Goal: Check status: Check status

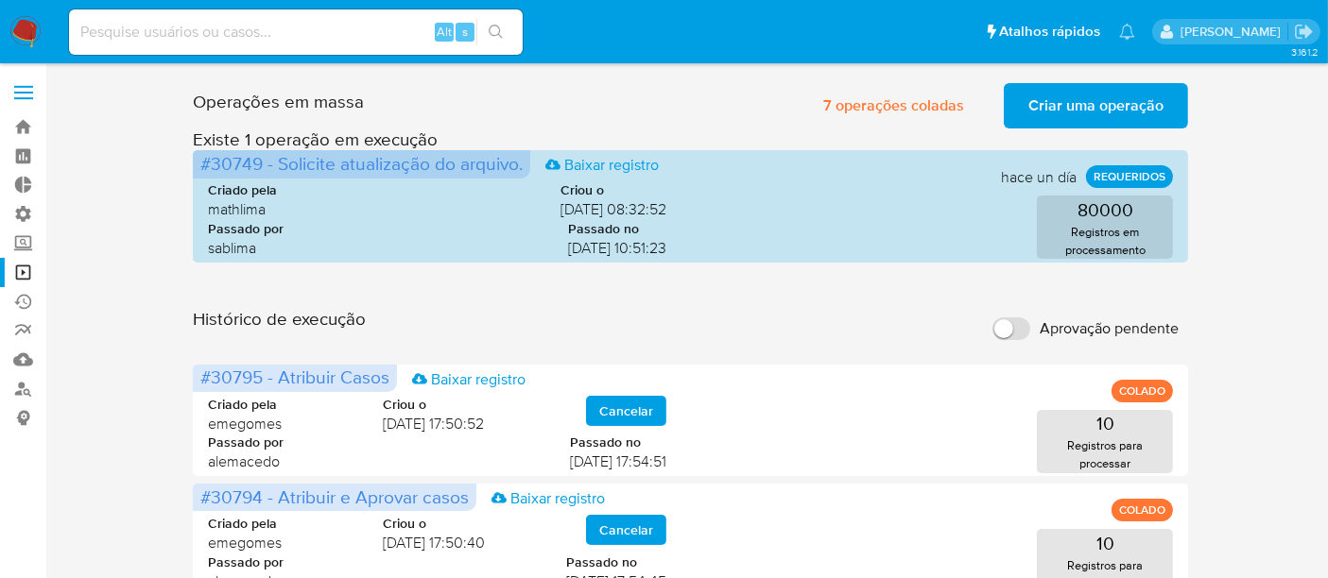
click at [1063, 110] on span "Criar uma operação" at bounding box center [1095, 106] width 135 height 42
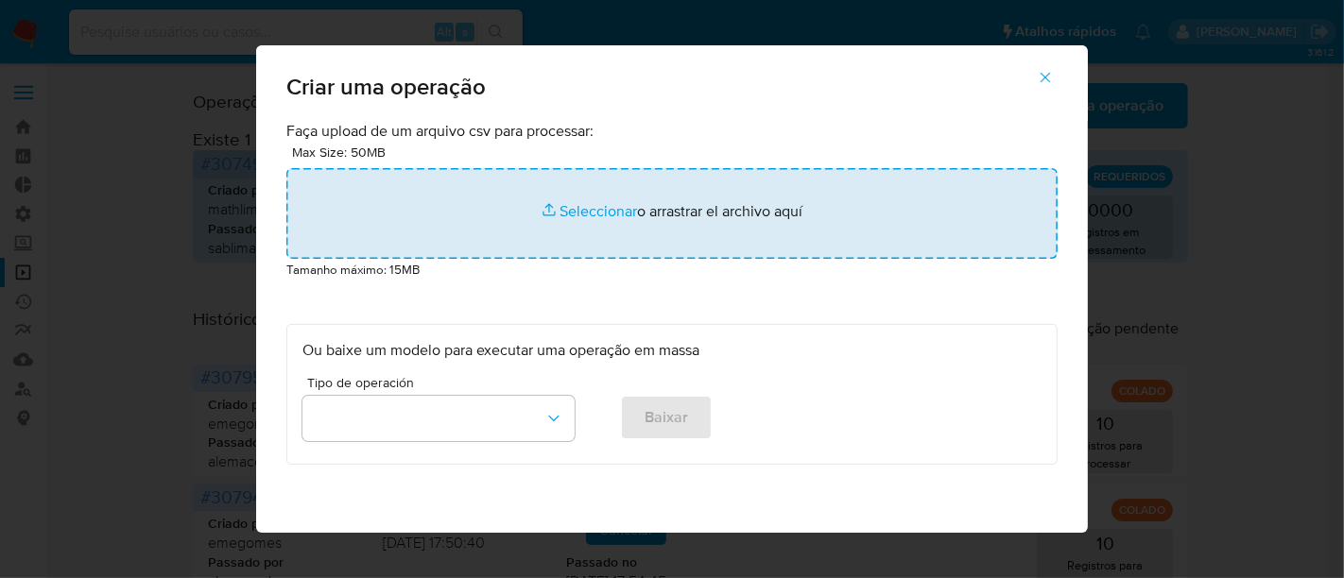
click at [576, 205] on input "file" at bounding box center [671, 213] width 771 height 91
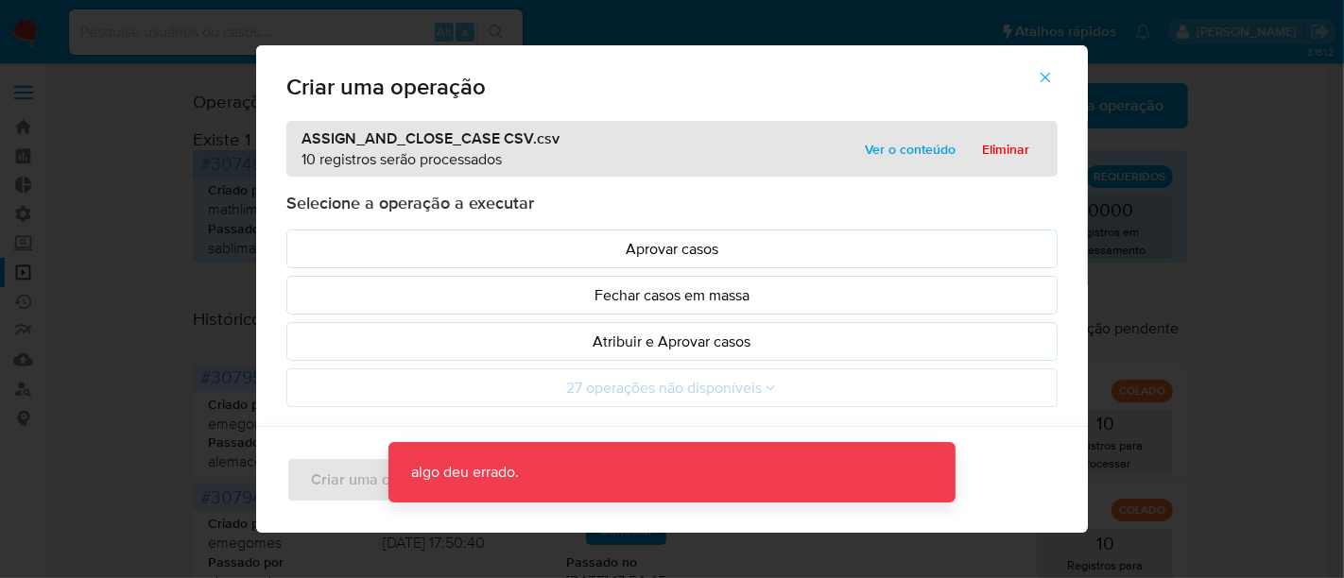
click at [922, 144] on span "Ver o conteúdo" at bounding box center [910, 149] width 91 height 26
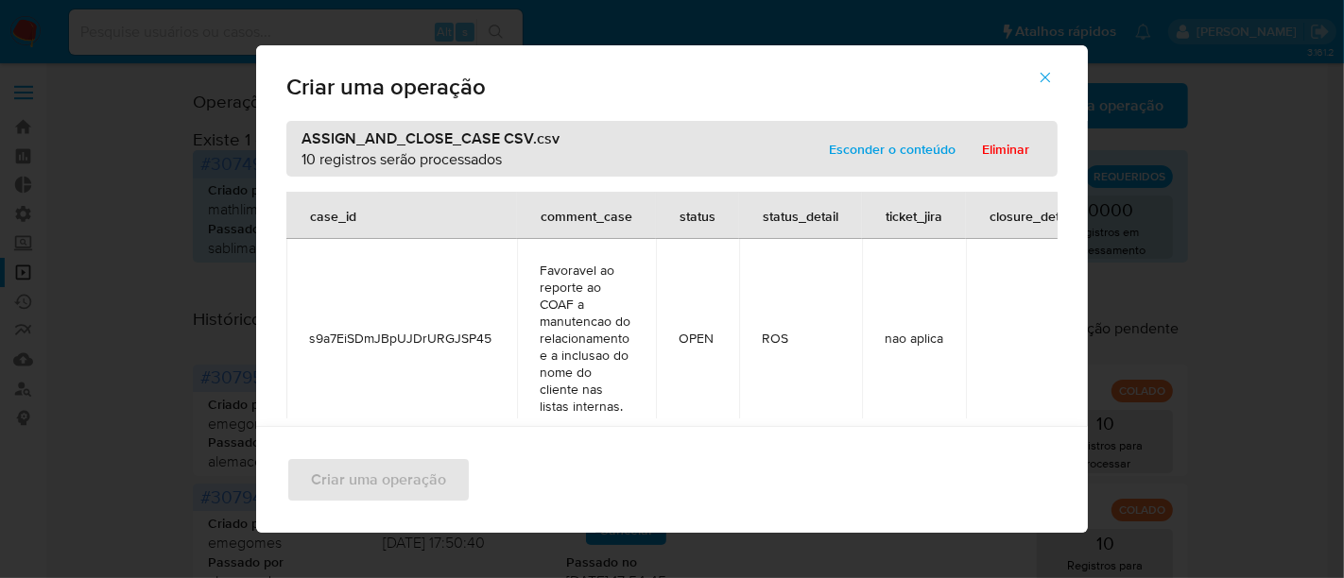
click at [887, 156] on span "Esconder o conteúdo" at bounding box center [892, 149] width 127 height 26
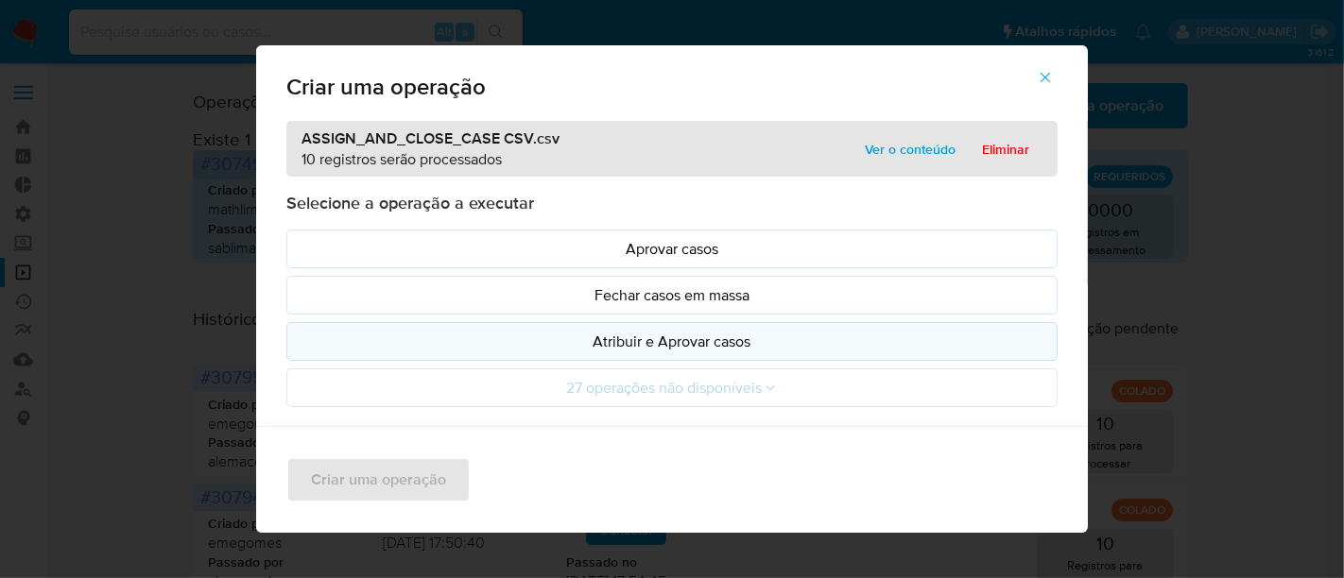
click at [689, 332] on p "Atribuir e Aprovar casos" at bounding box center [671, 342] width 739 height 22
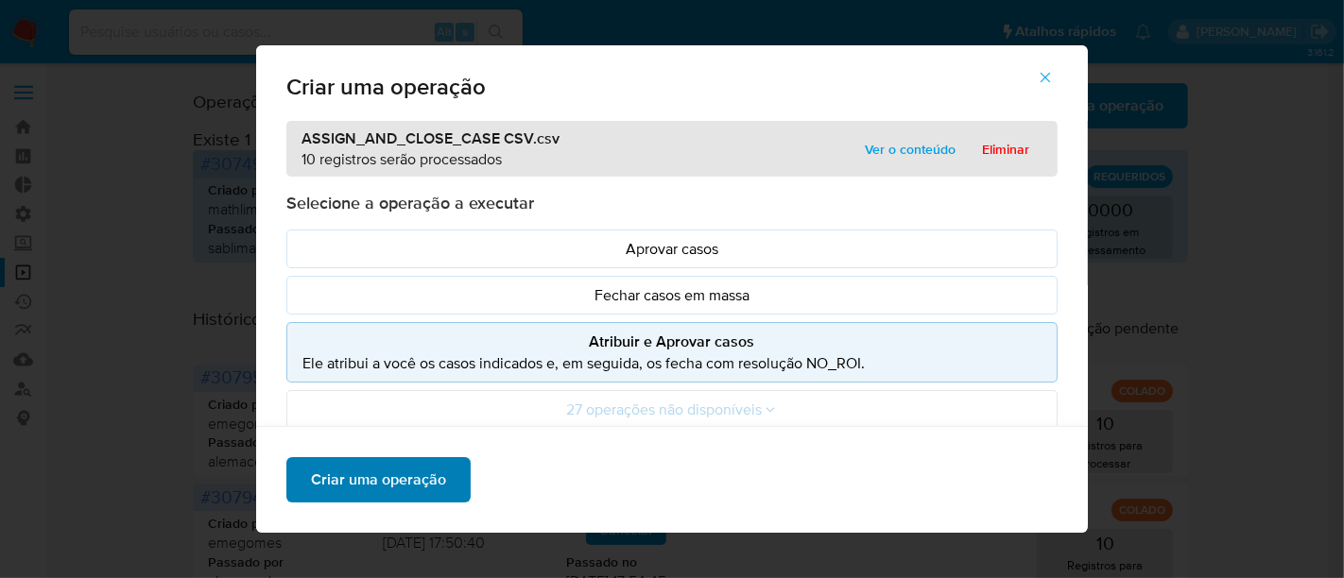
click at [350, 498] on span "Criar uma operação" at bounding box center [378, 480] width 135 height 42
click at [361, 482] on span "Criar uma operação" at bounding box center [378, 480] width 135 height 42
click at [1050, 84] on icon "button" at bounding box center [1045, 77] width 17 height 17
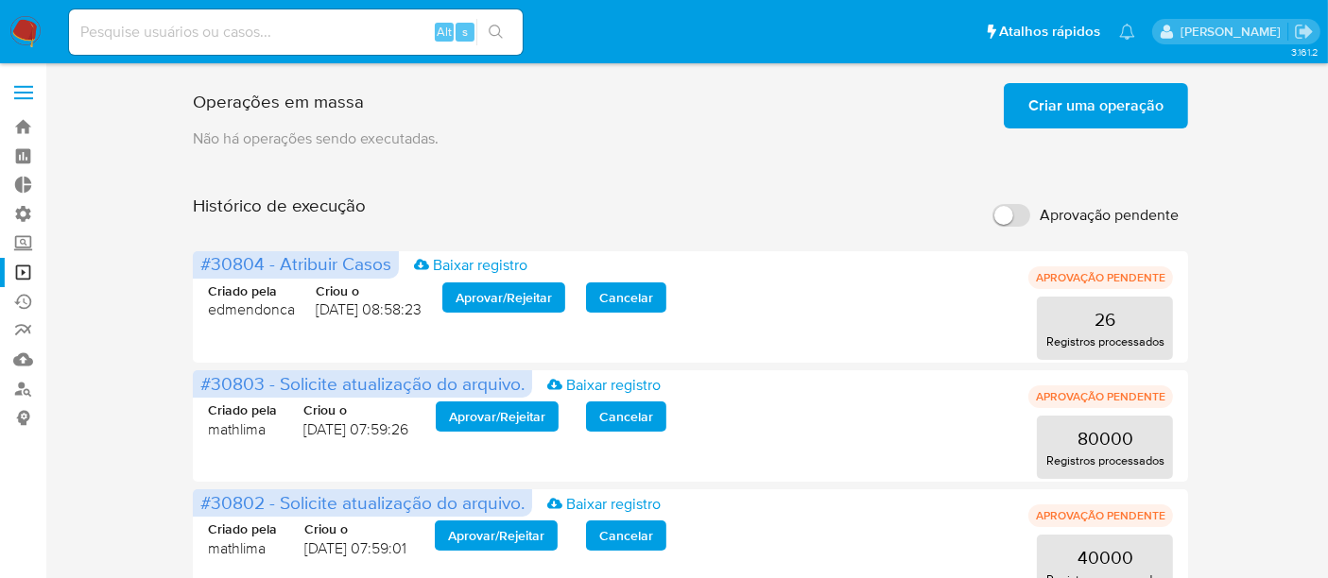
click at [1093, 107] on span "Criar uma operação" at bounding box center [1095, 106] width 135 height 42
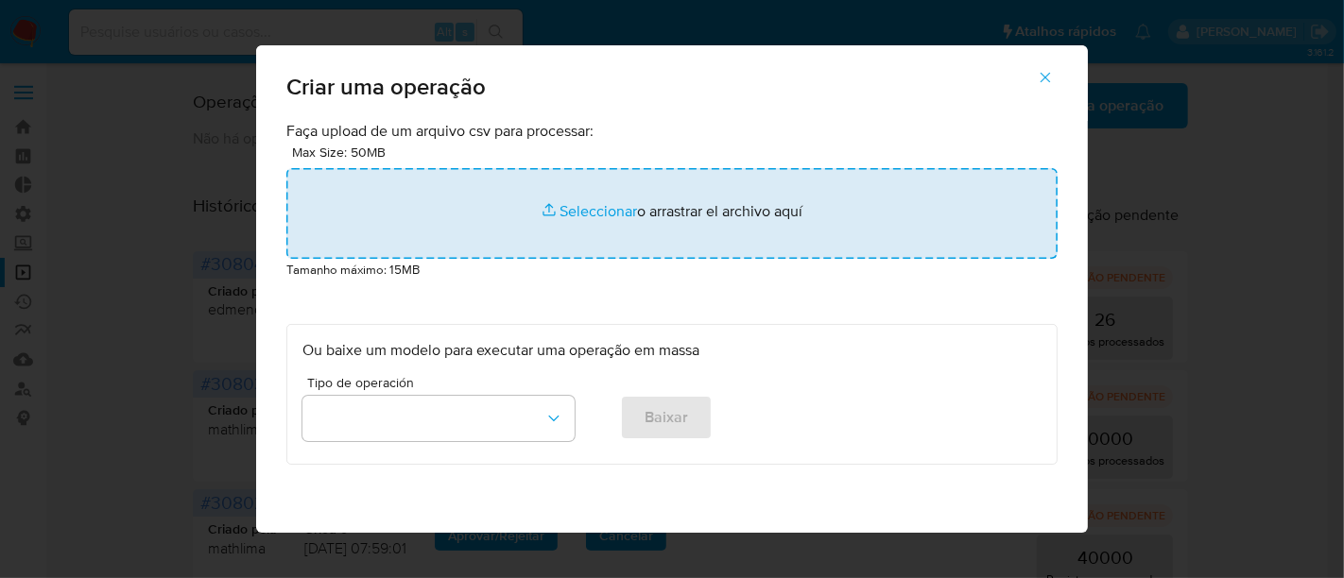
click at [575, 220] on input "file" at bounding box center [671, 213] width 771 height 91
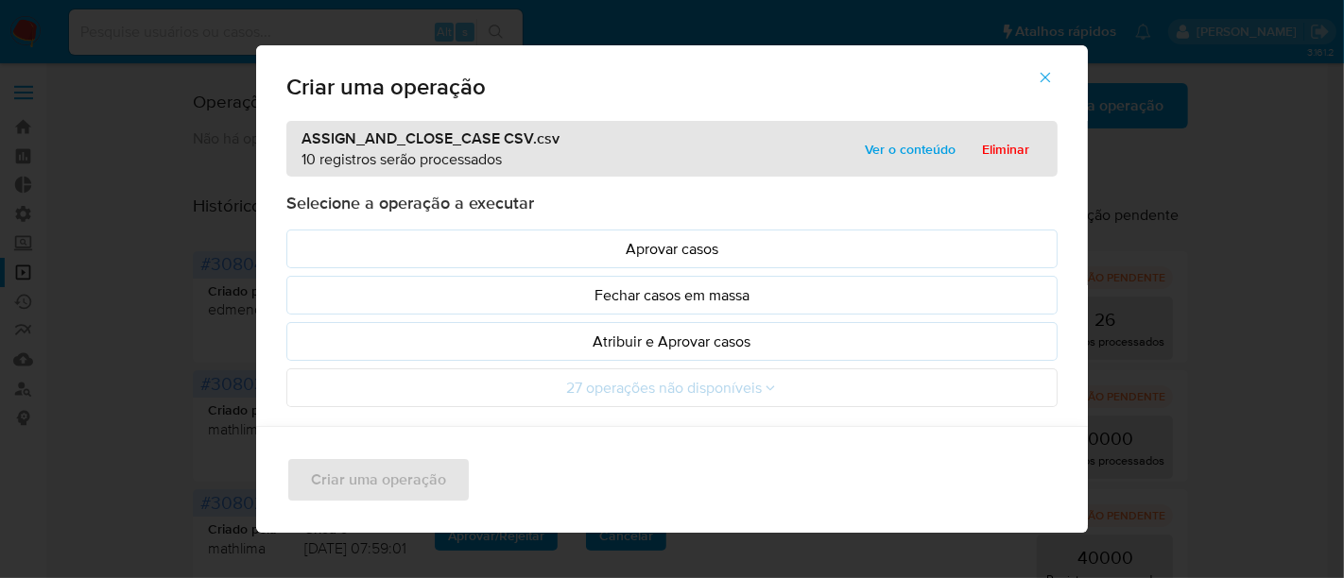
click at [904, 155] on span "Ver o conteúdo" at bounding box center [910, 149] width 91 height 26
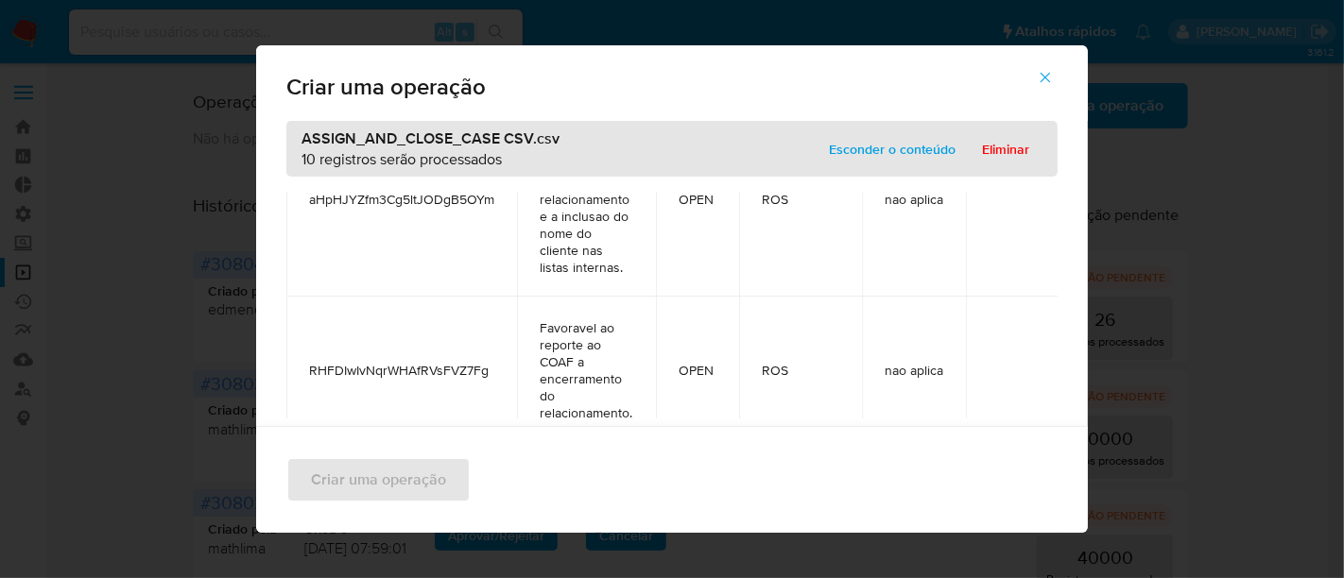
scroll to position [1750, 0]
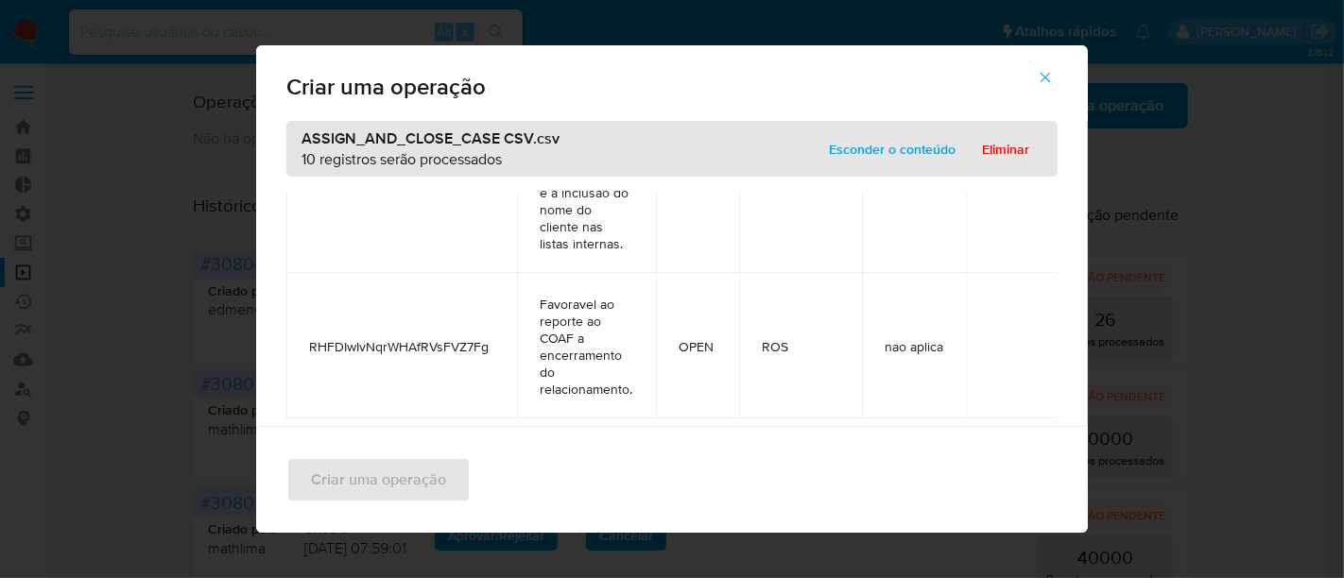
click at [884, 152] on span "Esconder o conteúdo" at bounding box center [892, 149] width 127 height 26
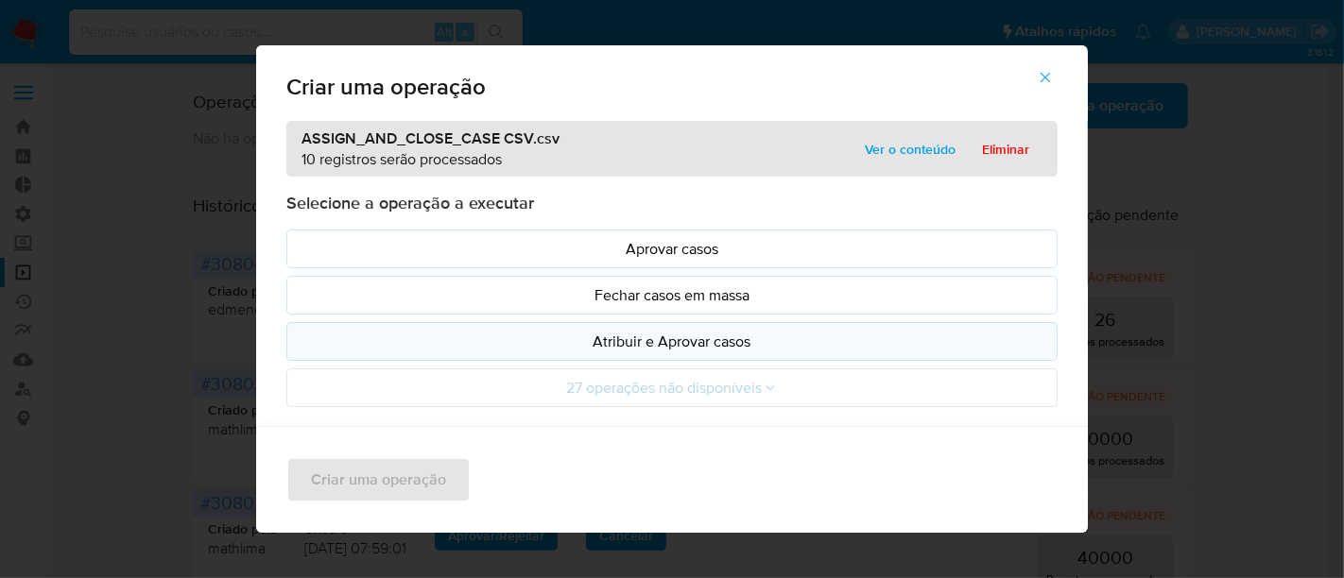
click at [645, 337] on p "Atribuir e Aprovar casos" at bounding box center [671, 342] width 739 height 22
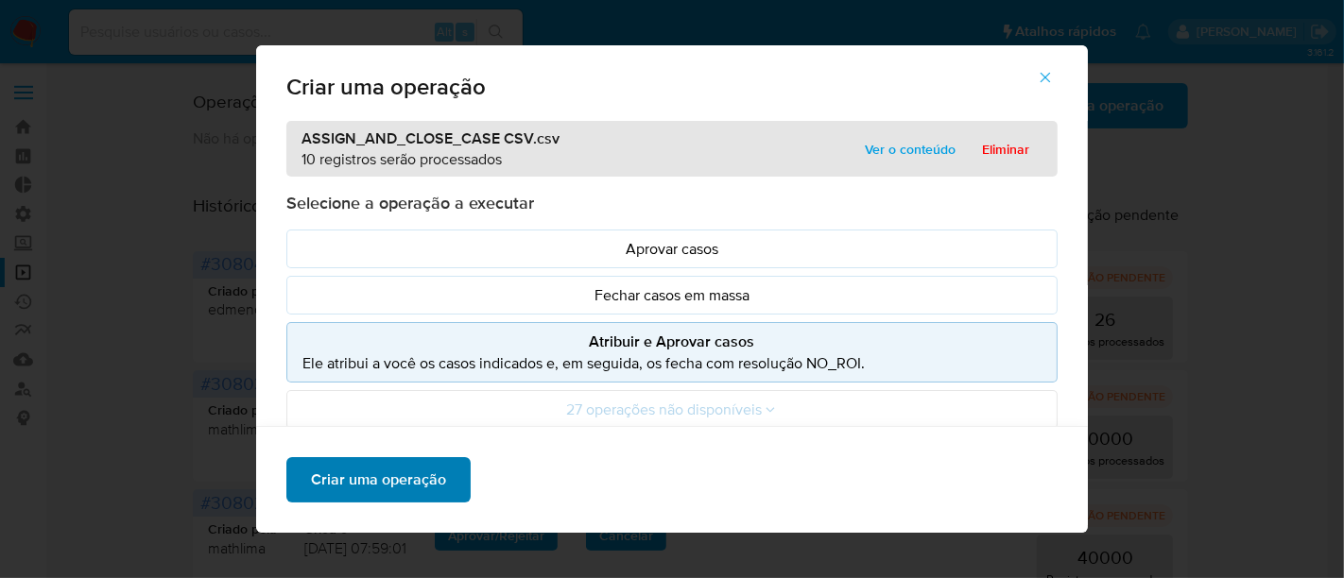
click at [433, 488] on span "Criar uma operação" at bounding box center [378, 480] width 135 height 42
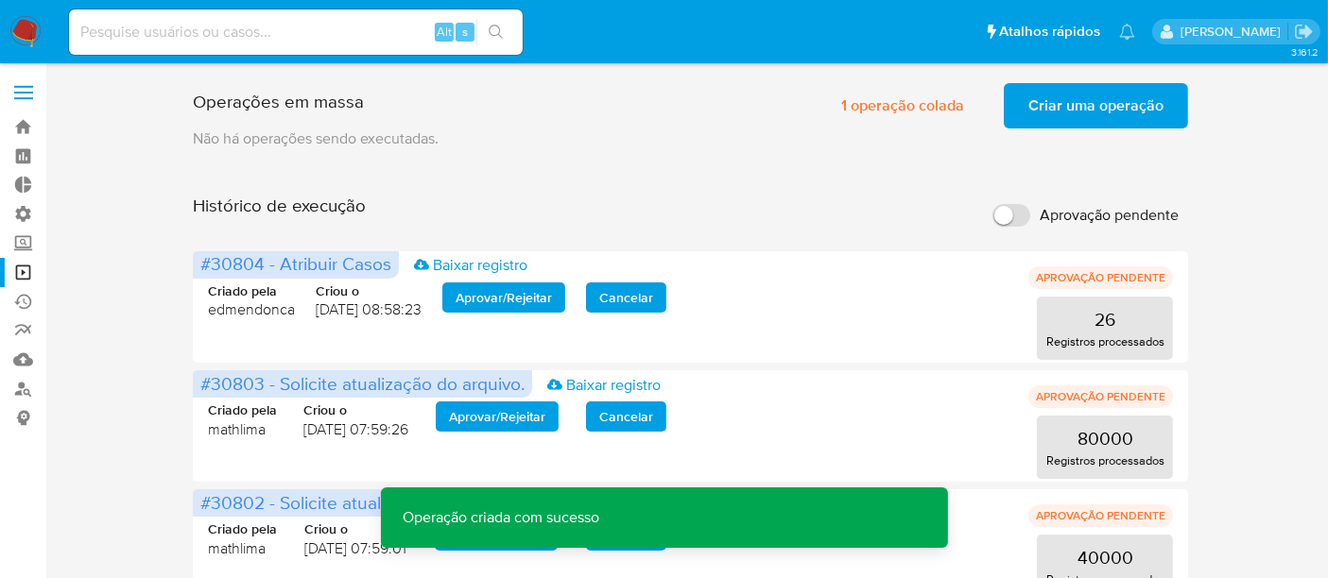
click at [1086, 113] on span "Criar uma operação" at bounding box center [1095, 106] width 135 height 42
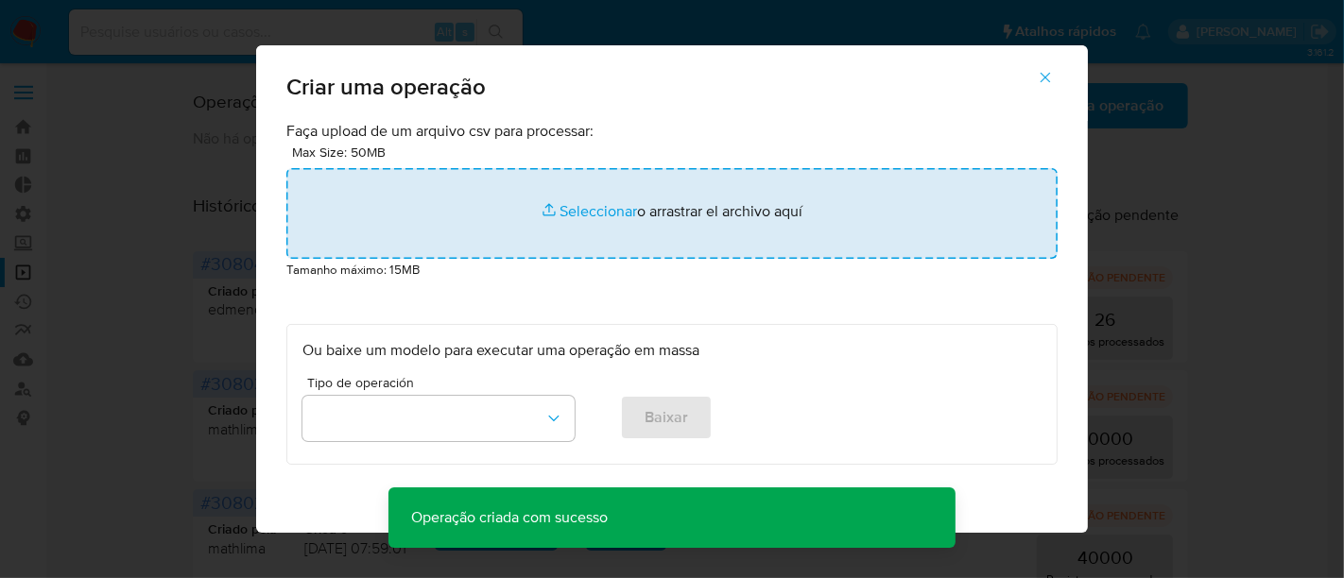
click at [604, 205] on input "file" at bounding box center [671, 213] width 771 height 91
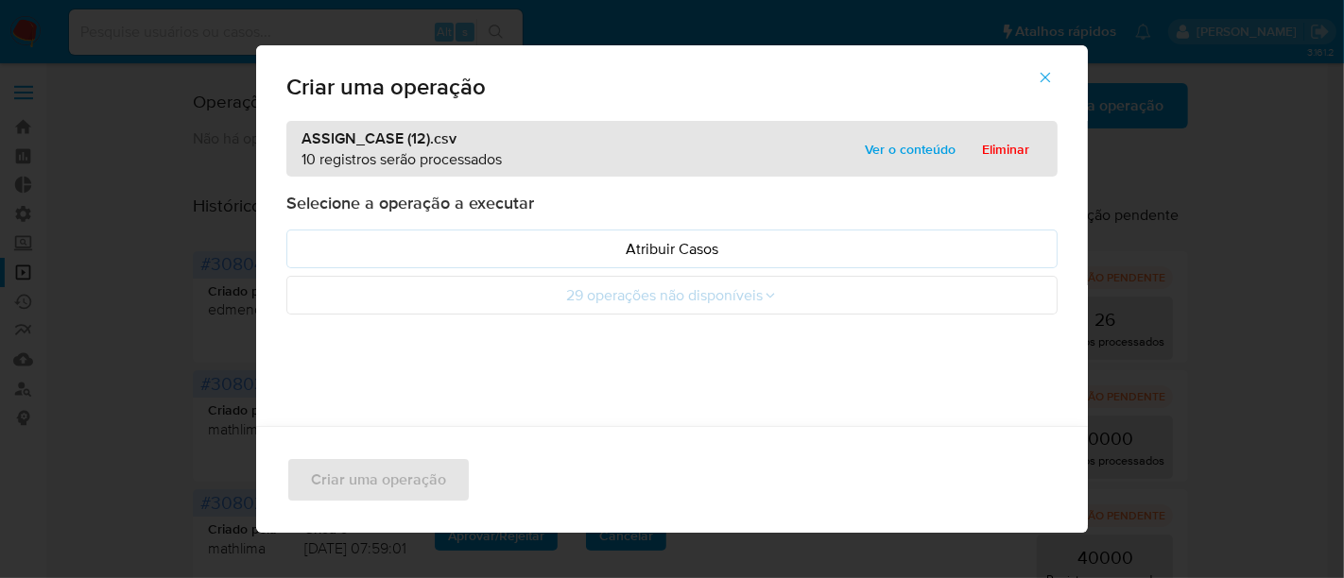
click at [872, 146] on span "Ver o conteúdo" at bounding box center [910, 149] width 91 height 26
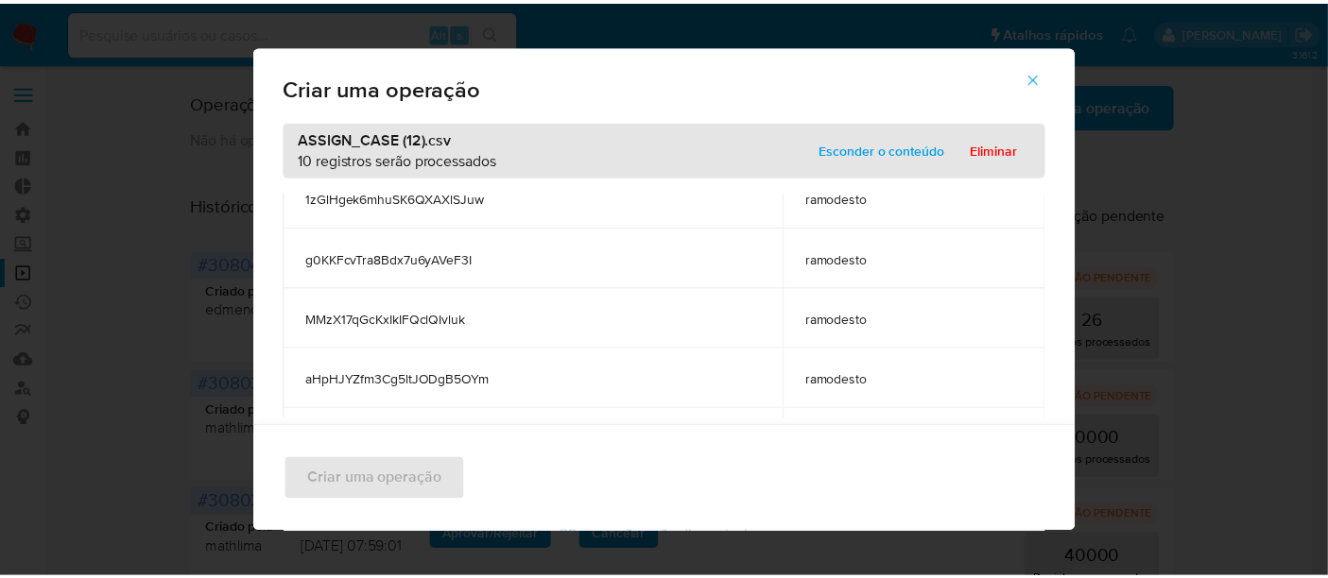
scroll to position [424, 0]
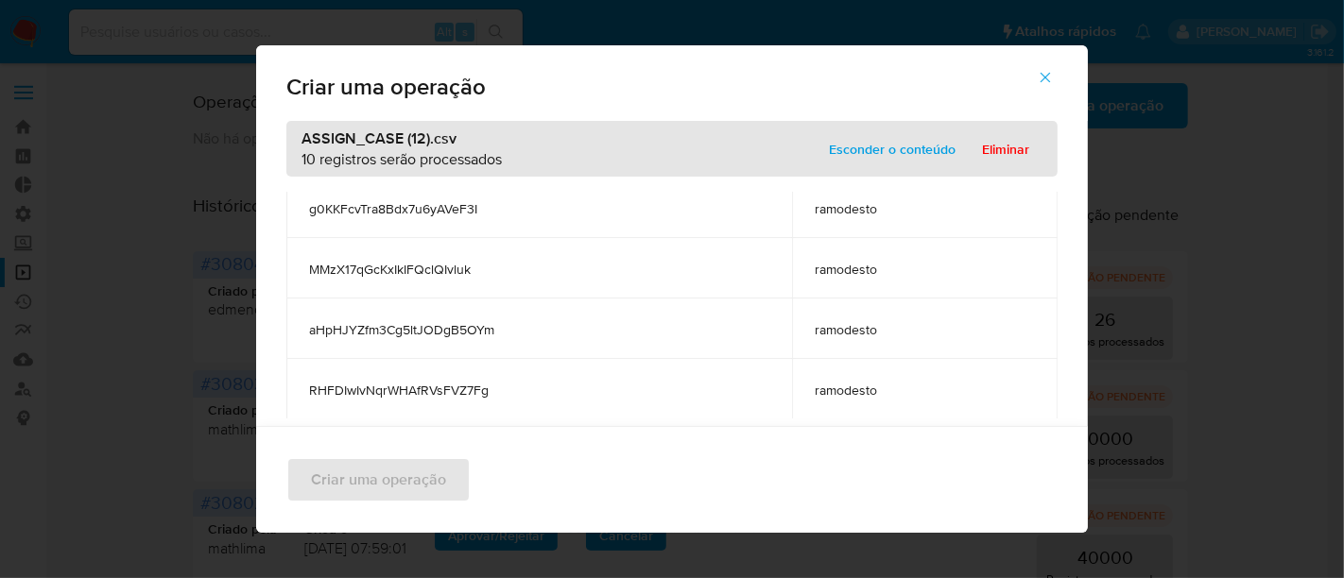
click at [913, 146] on span "Esconder o conteúdo" at bounding box center [892, 149] width 127 height 26
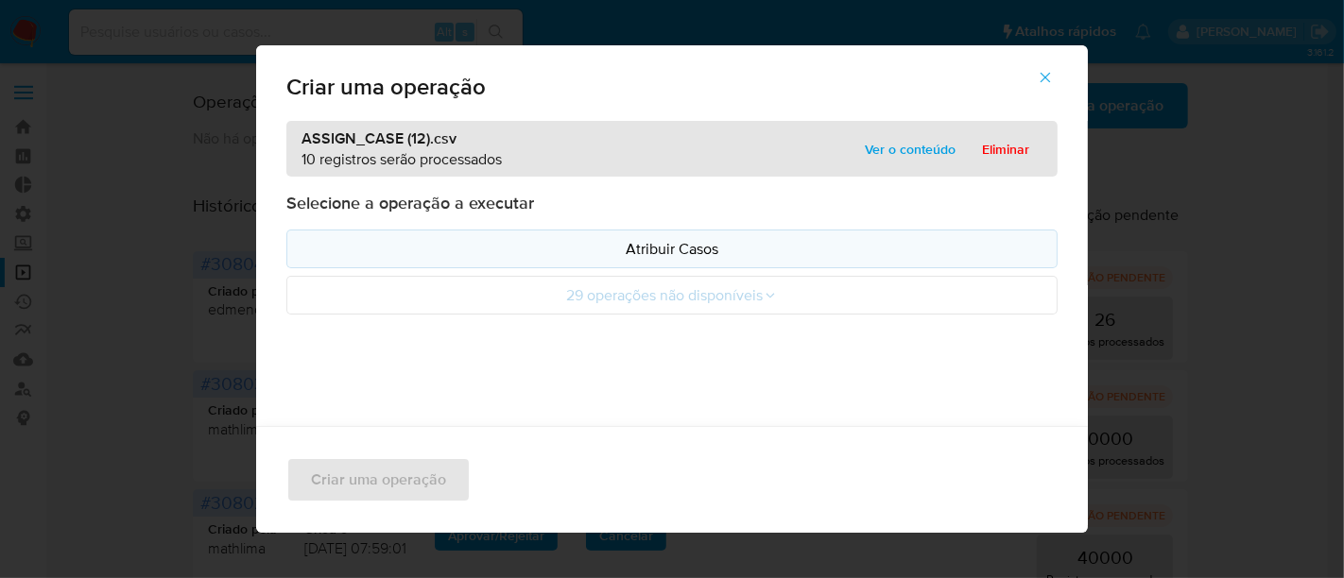
click at [680, 248] on p "Atribuir Casos" at bounding box center [671, 249] width 739 height 22
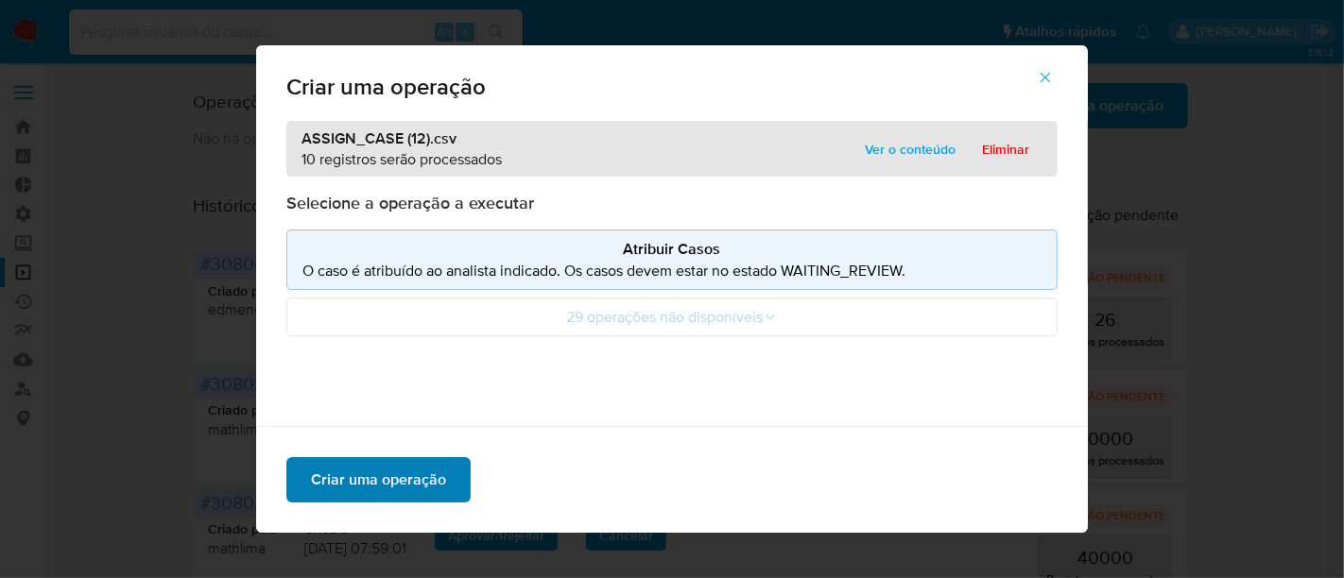
click at [428, 487] on span "Criar uma operação" at bounding box center [378, 480] width 135 height 42
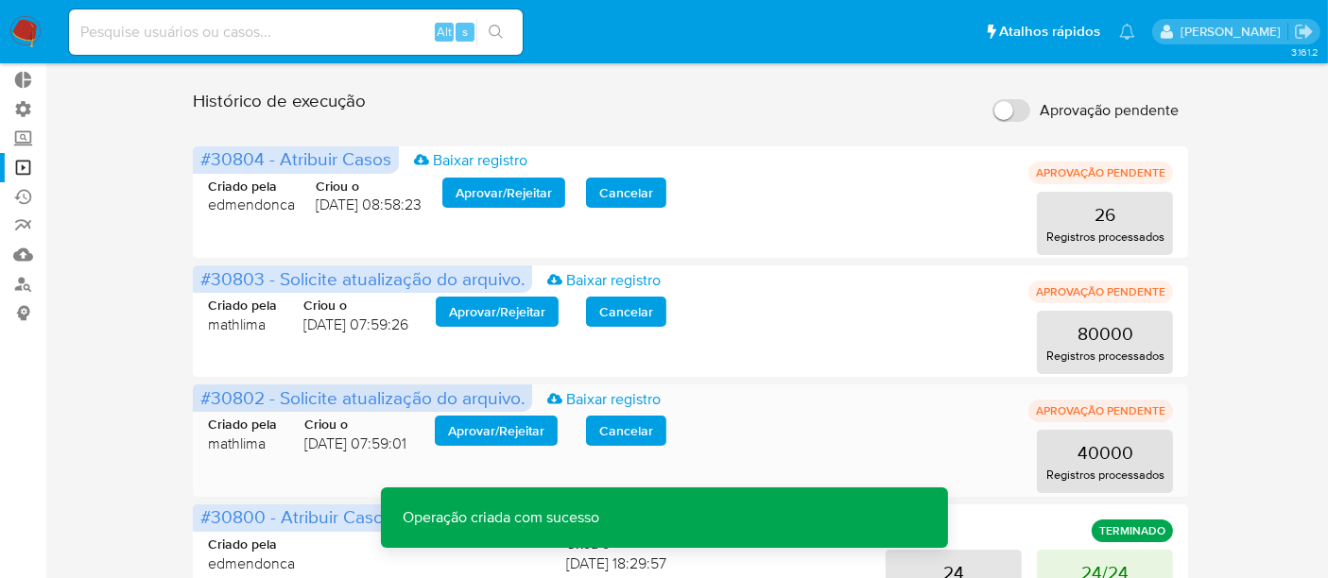
scroll to position [0, 0]
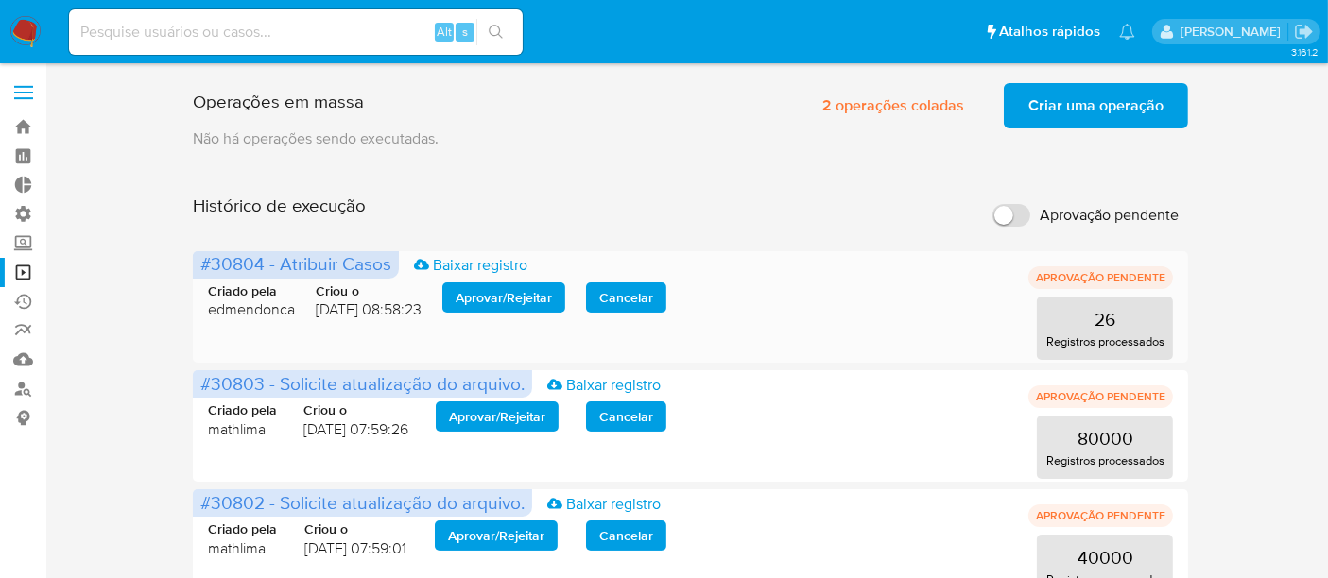
click at [550, 298] on span "Aprovar / Rejeitar" at bounding box center [504, 297] width 96 height 26
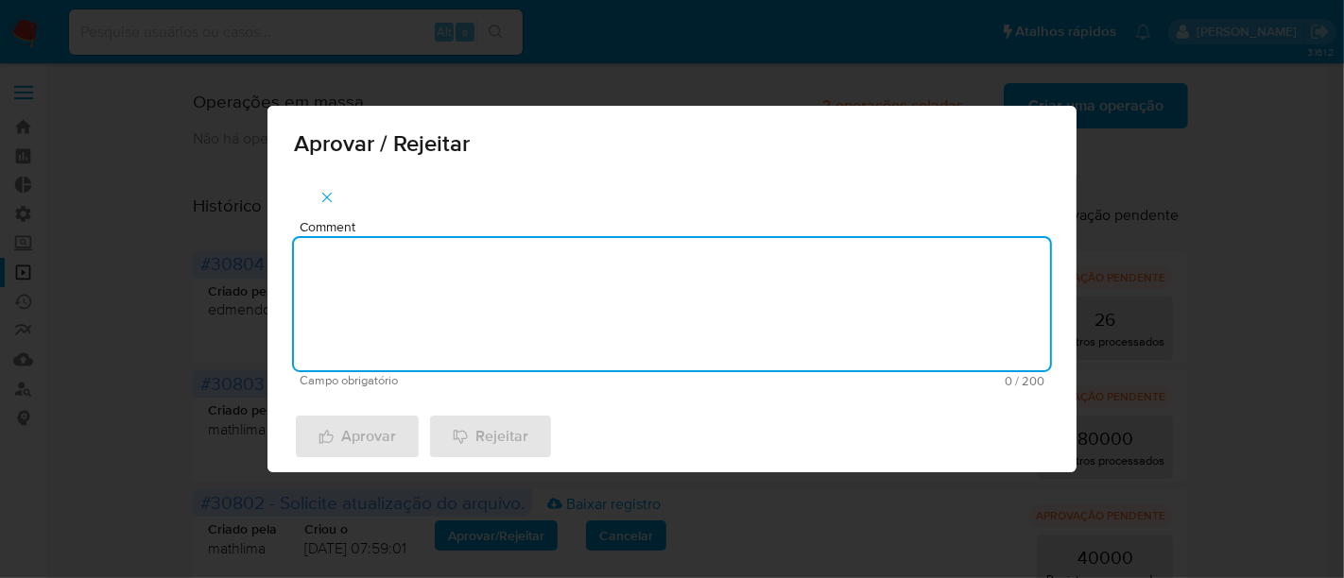
click at [452, 259] on textarea "Comment" at bounding box center [672, 304] width 756 height 132
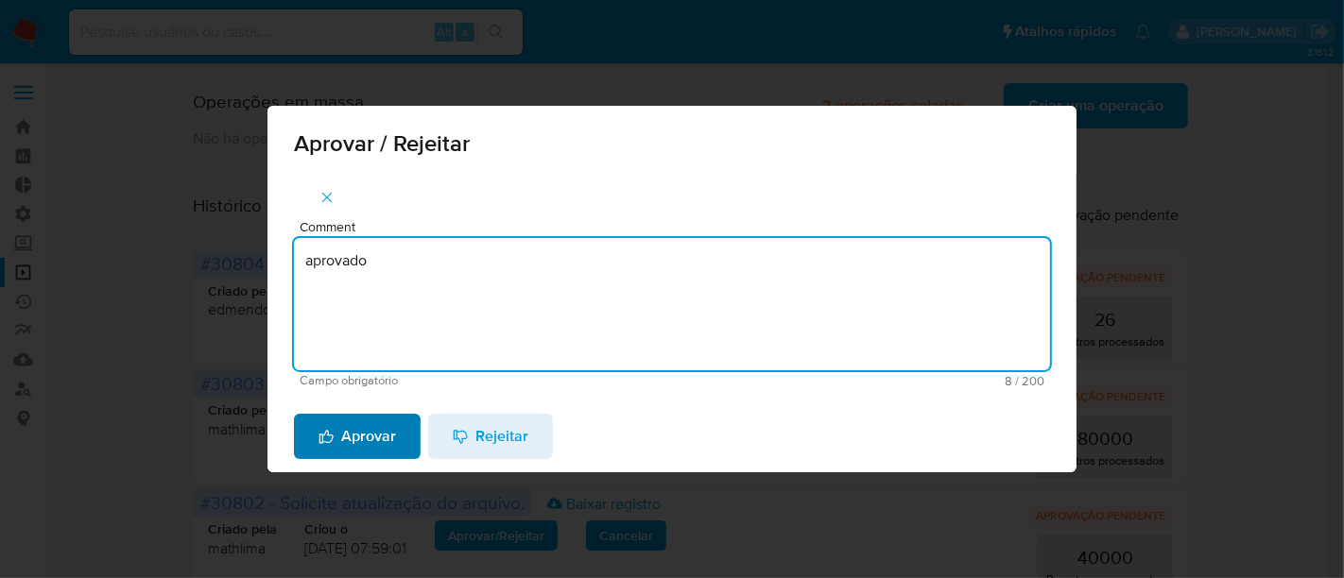
type textarea "aprovado"
click at [367, 422] on span "Aprovar" at bounding box center [356, 437] width 77 height 42
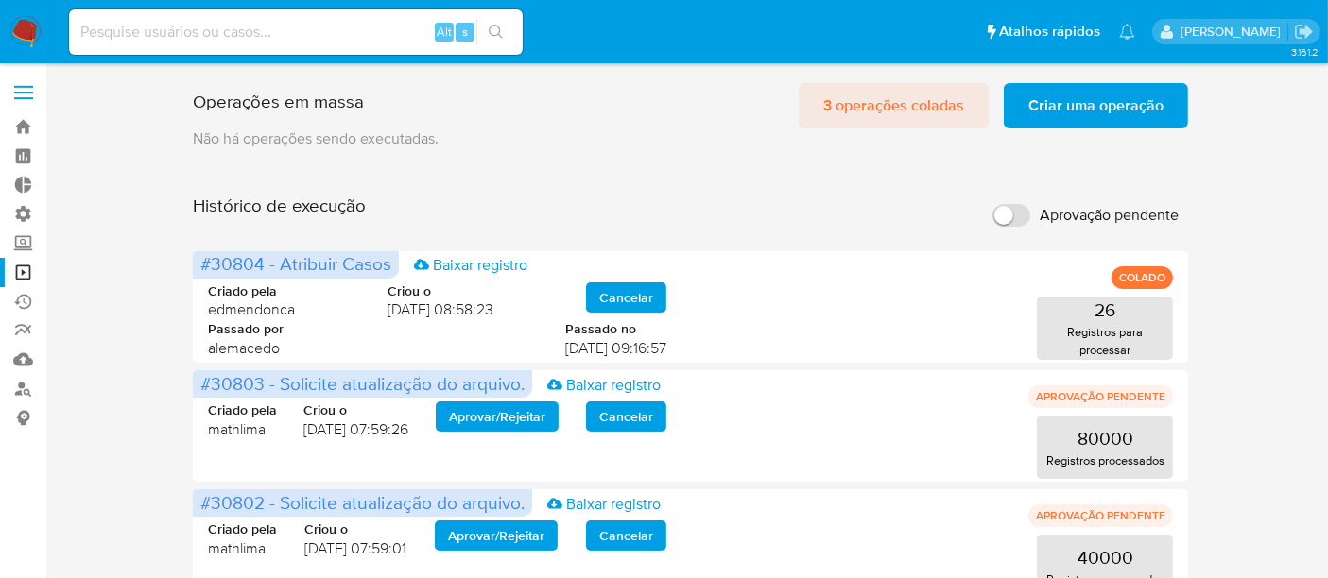
click at [864, 95] on span "3 operações coladas" at bounding box center [893, 106] width 141 height 42
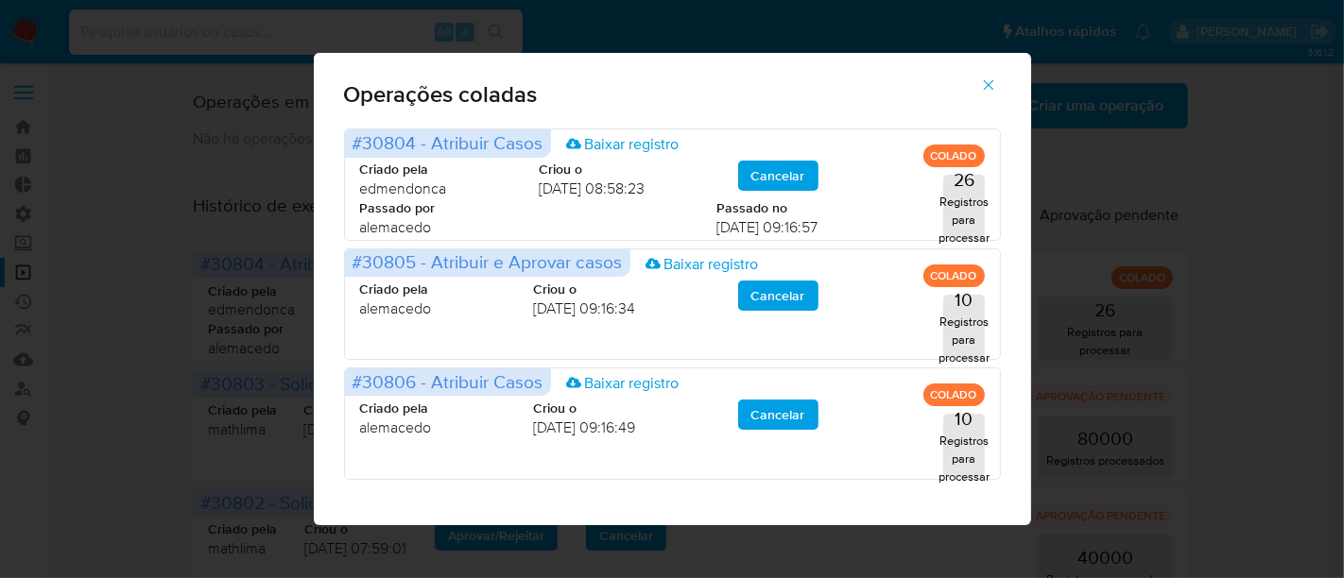
click at [989, 86] on icon "button" at bounding box center [988, 85] width 10 height 10
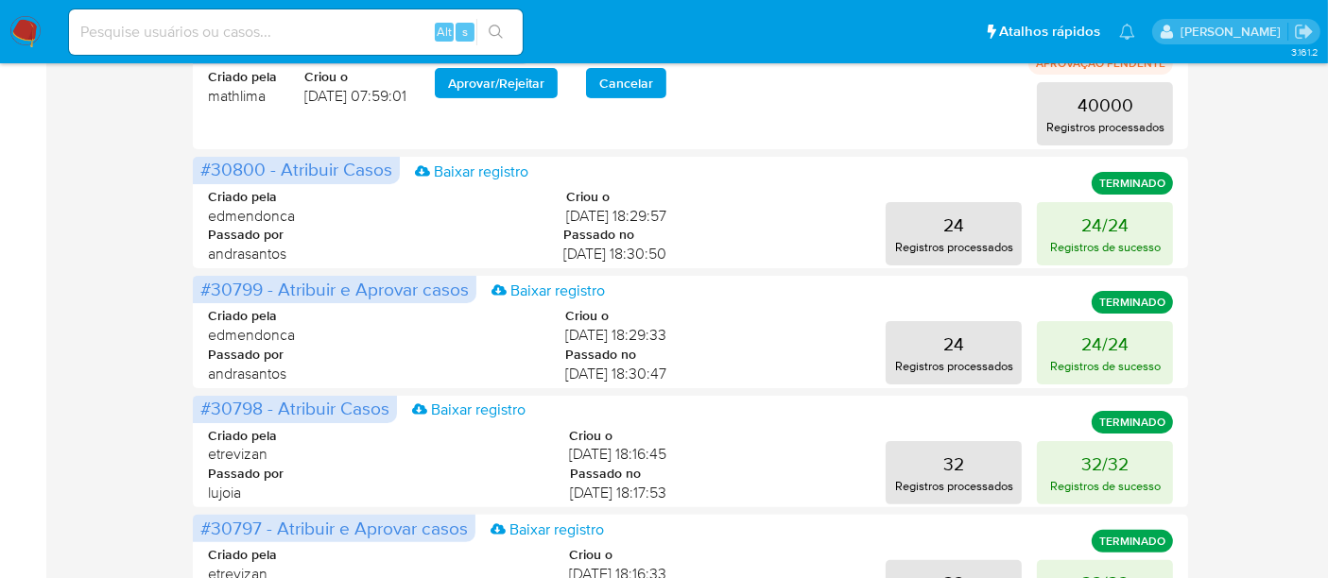
scroll to position [420, 0]
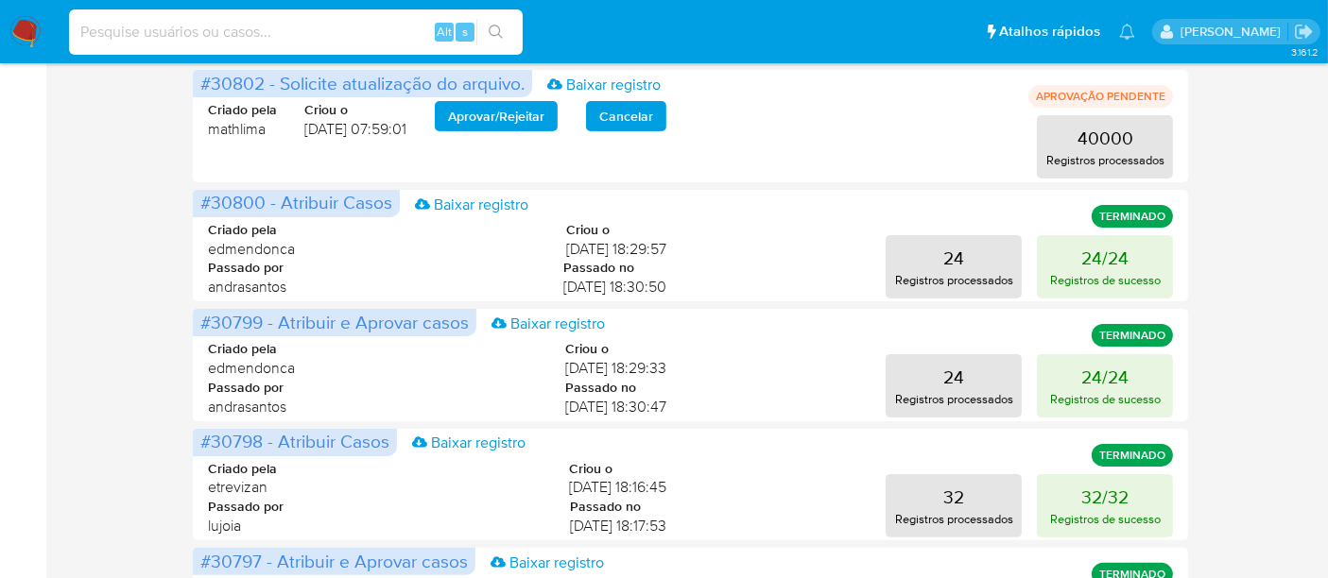
click at [119, 33] on input at bounding box center [296, 32] width 454 height 25
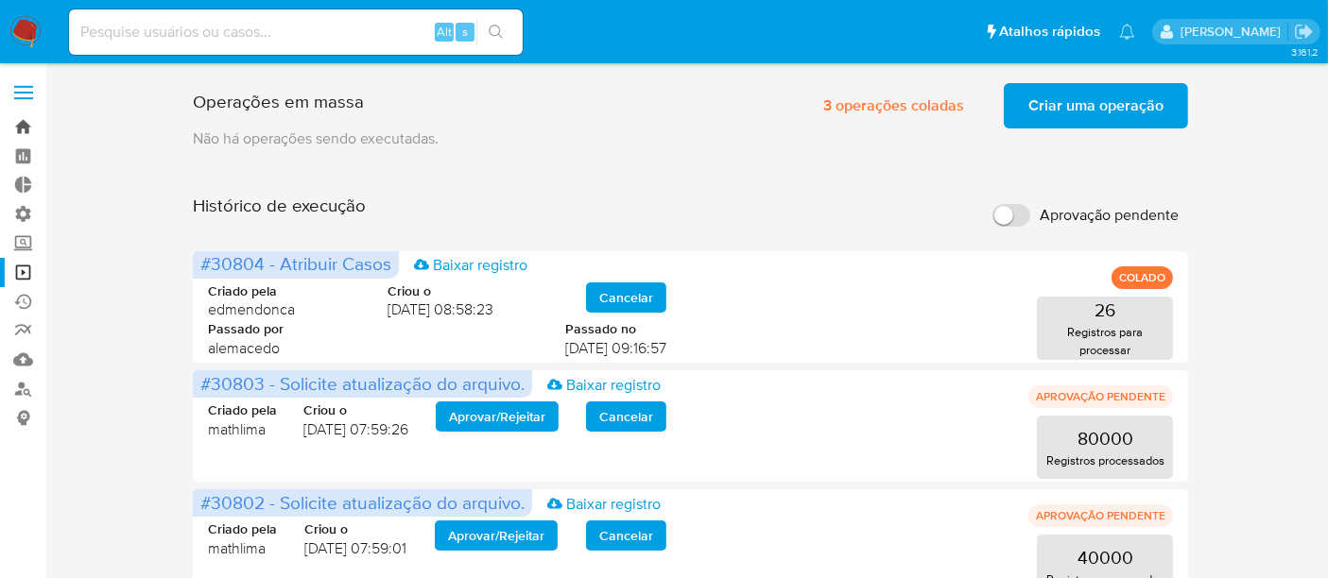
click at [35, 129] on link "Bandeja" at bounding box center [112, 126] width 225 height 29
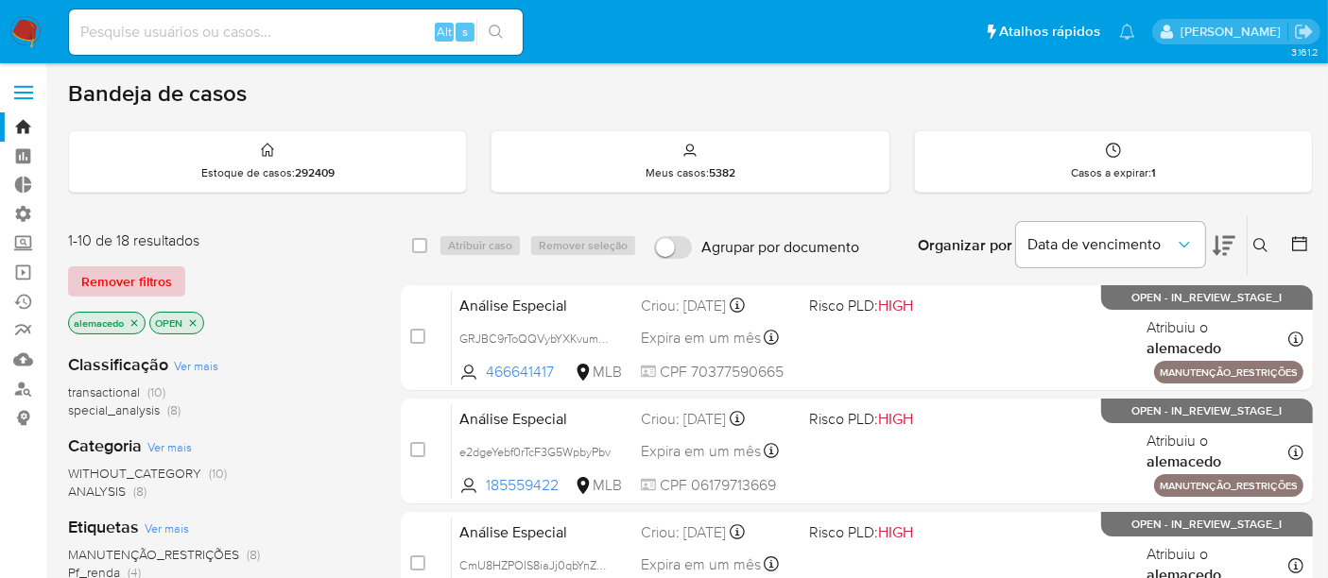
click at [137, 275] on span "Remover filtros" at bounding box center [126, 281] width 91 height 26
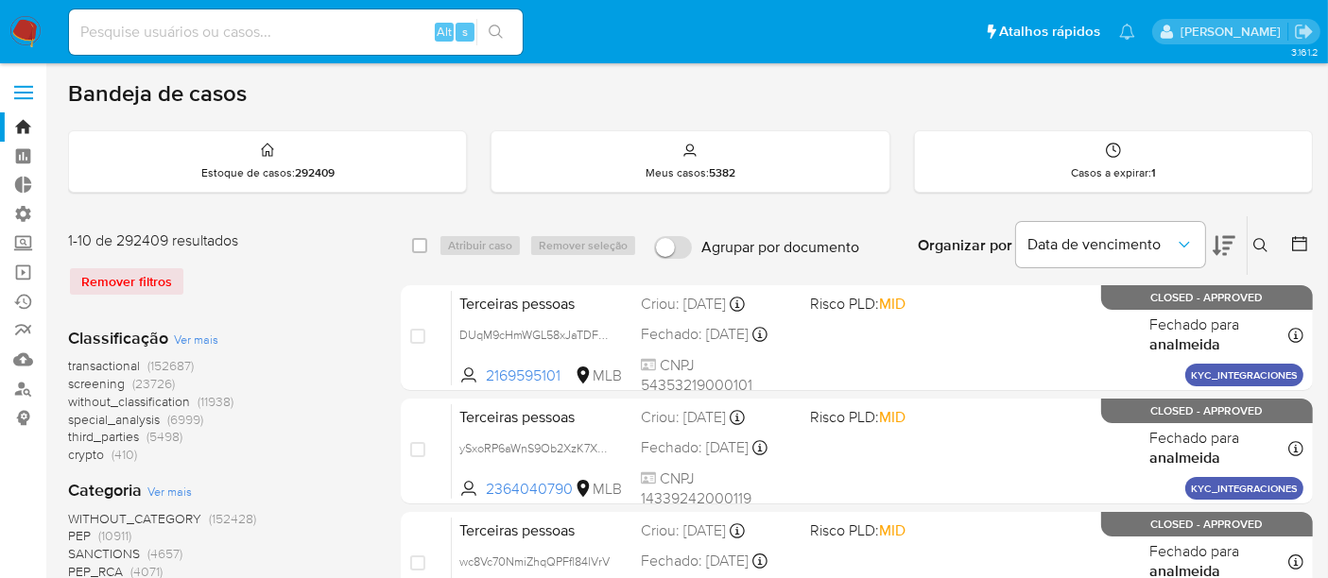
click at [1262, 240] on icon at bounding box center [1260, 245] width 15 height 15
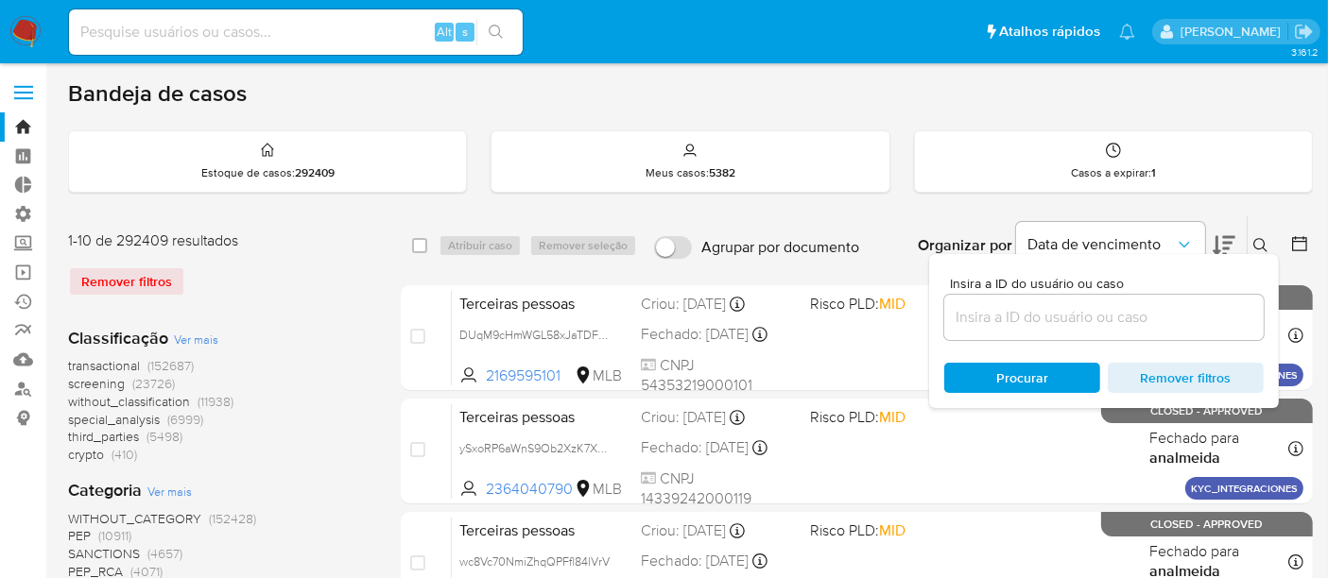
click at [1007, 319] on input at bounding box center [1103, 317] width 319 height 25
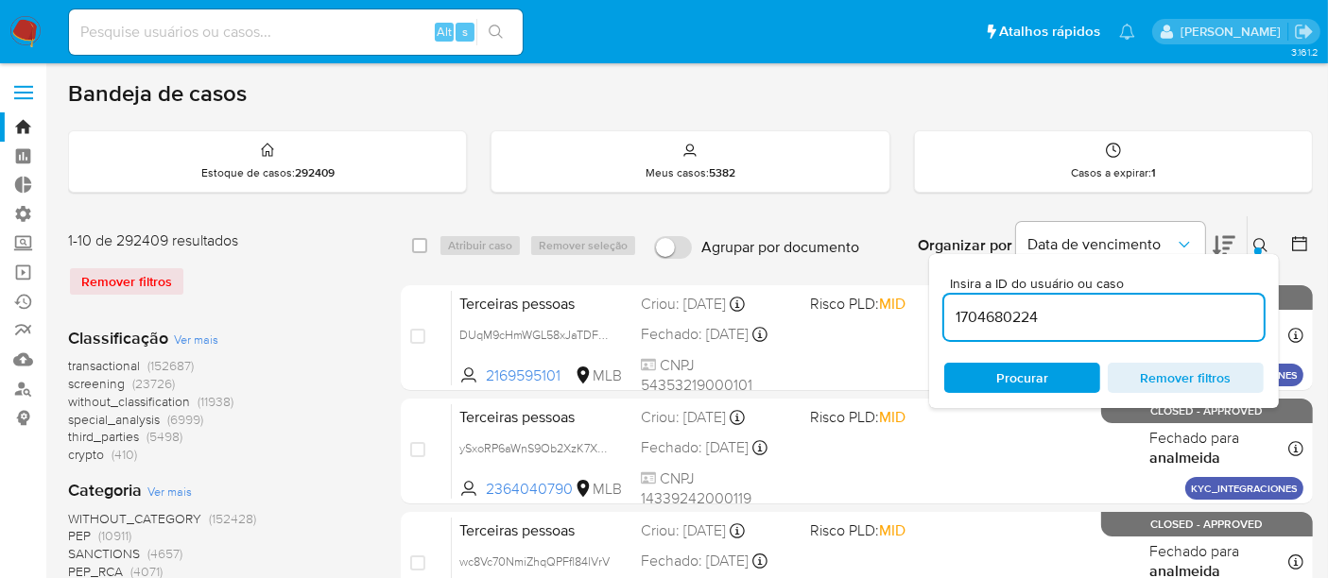
type input "1704680224"
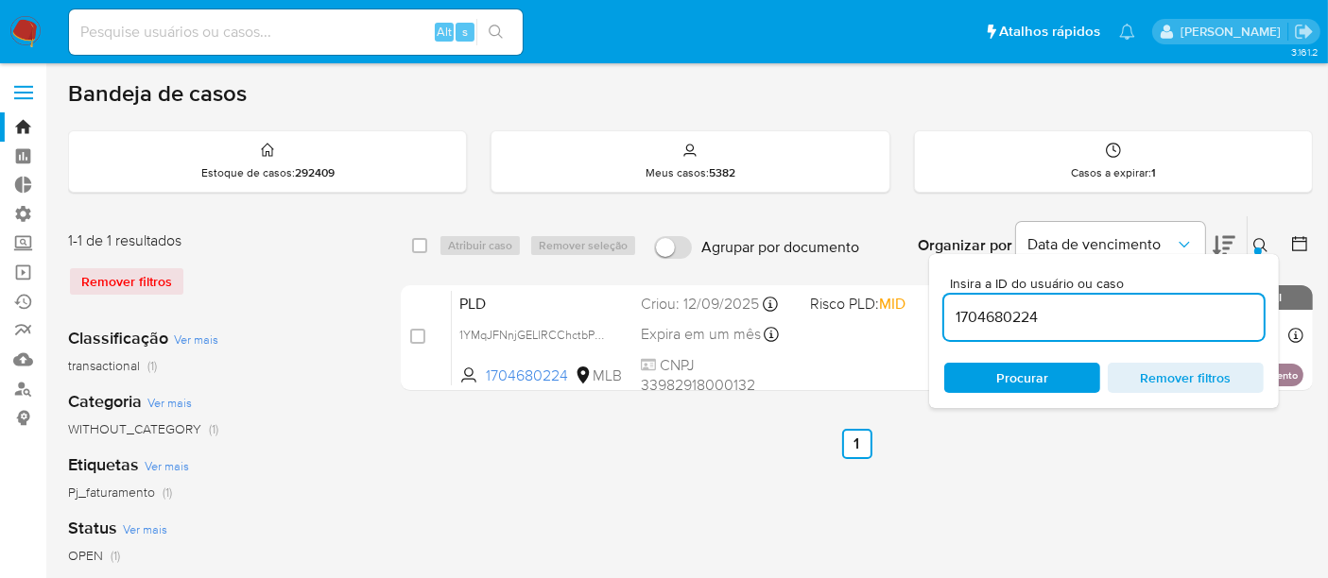
click at [993, 382] on span "Procurar" at bounding box center [1021, 378] width 129 height 26
click at [1250, 243] on button at bounding box center [1263, 245] width 31 height 23
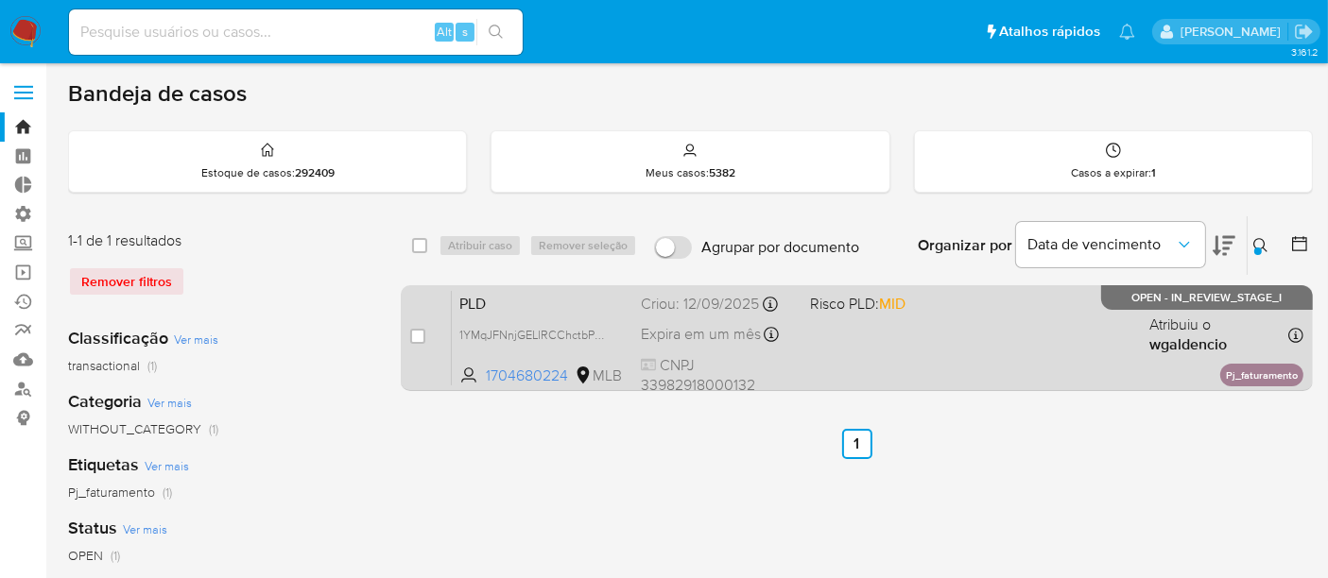
click at [580, 301] on span "PLD" at bounding box center [542, 302] width 166 height 25
click at [491, 330] on span "1YMqJFNnjGELlRCChctbPWWh" at bounding box center [540, 333] width 163 height 21
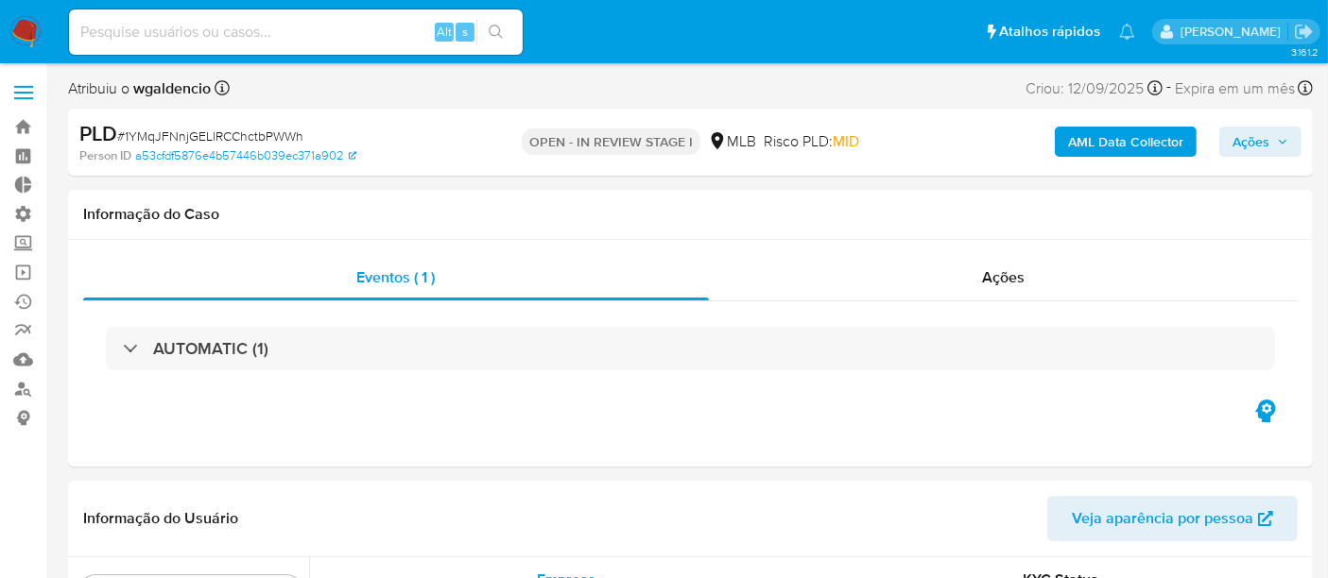
scroll to position [979, 0]
select select "10"
click at [1015, 279] on span "Ações" at bounding box center [1003, 278] width 43 height 22
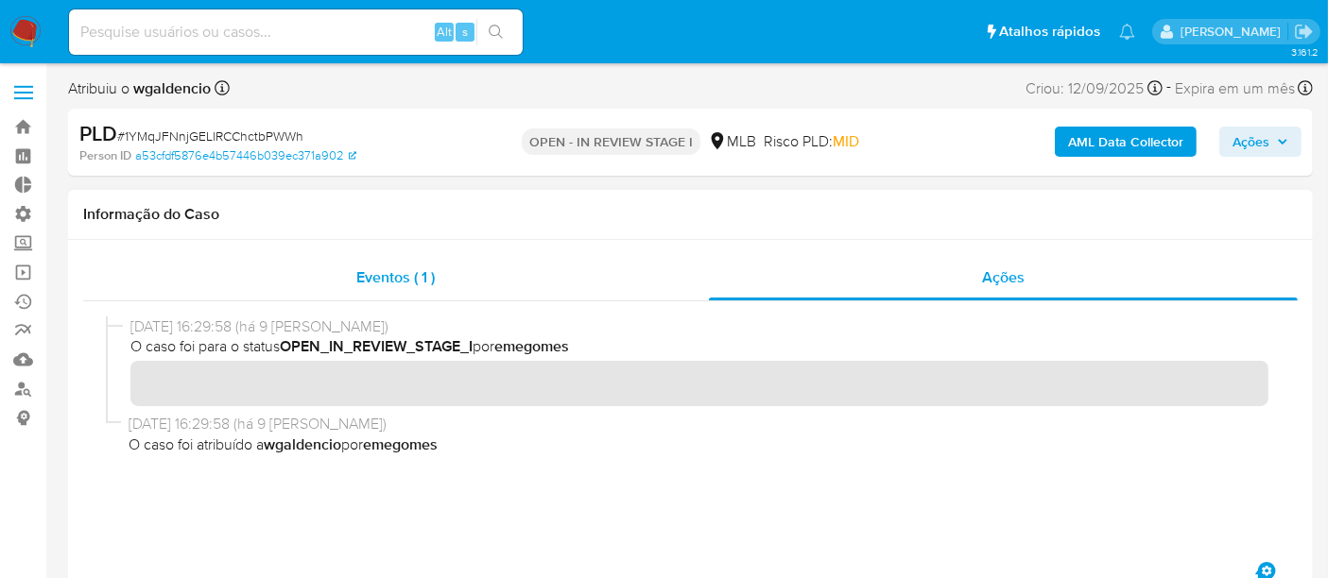
click at [414, 279] on span "Eventos ( 1 )" at bounding box center [395, 278] width 78 height 22
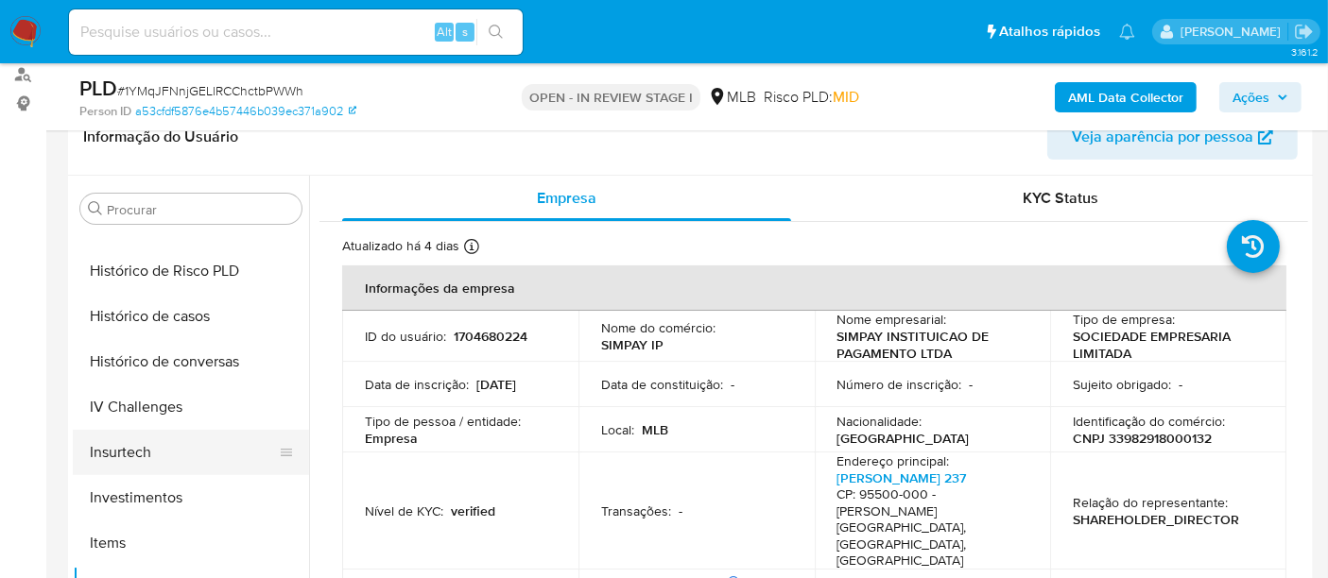
scroll to position [559, 0]
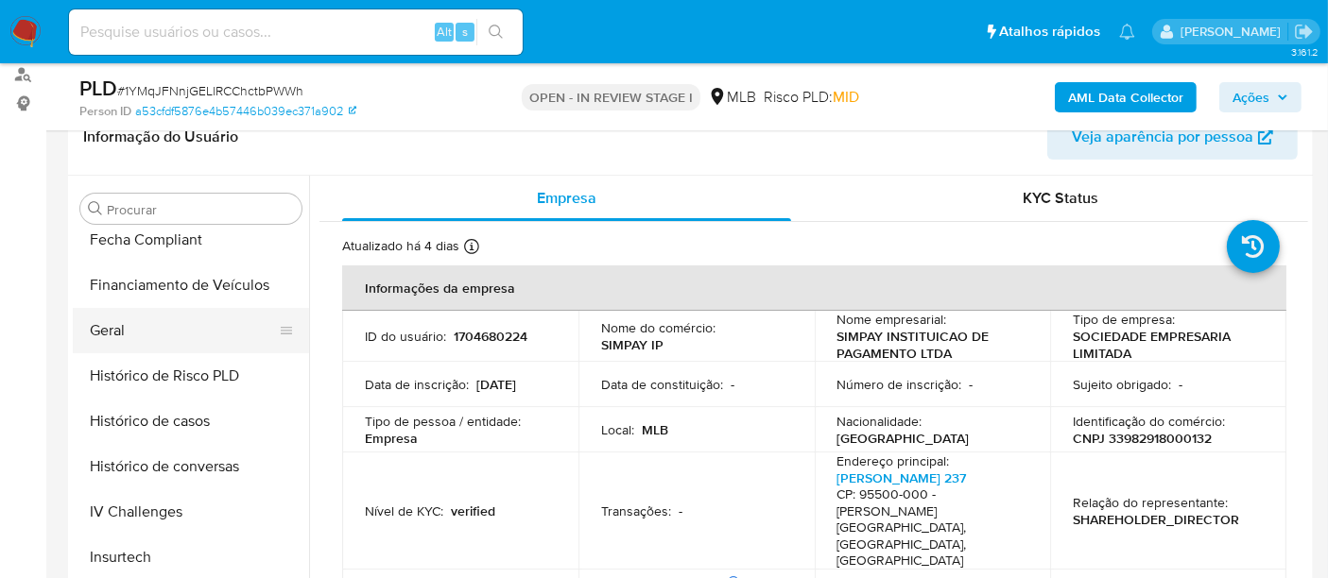
click at [117, 334] on button "Geral" at bounding box center [183, 330] width 221 height 45
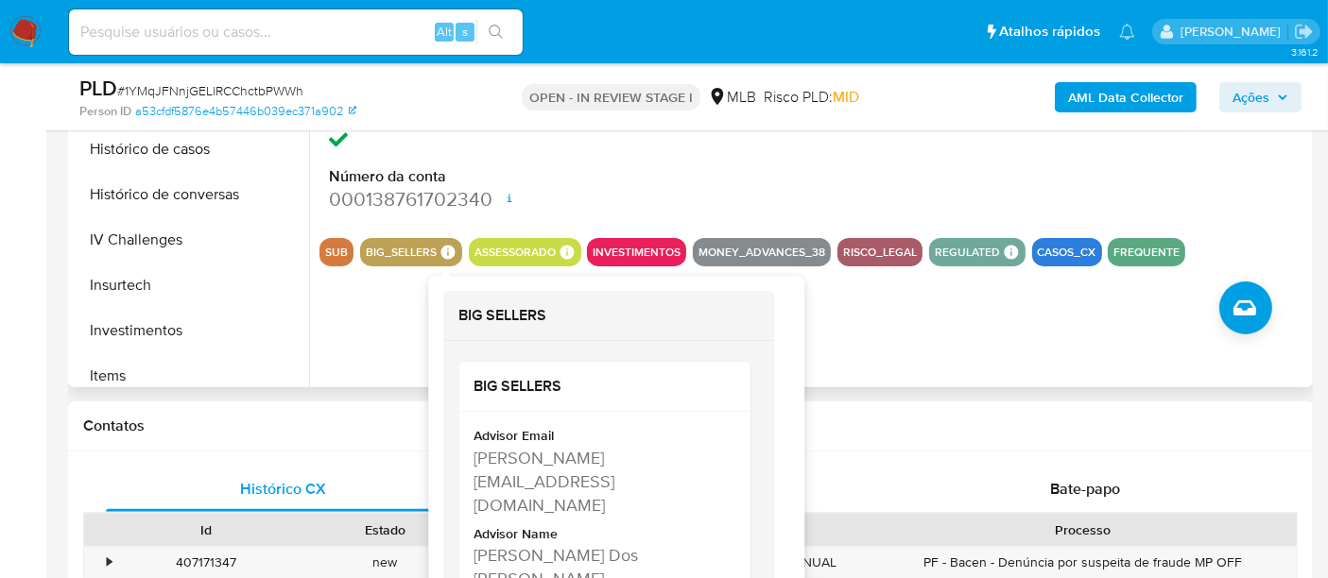
scroll to position [629, 0]
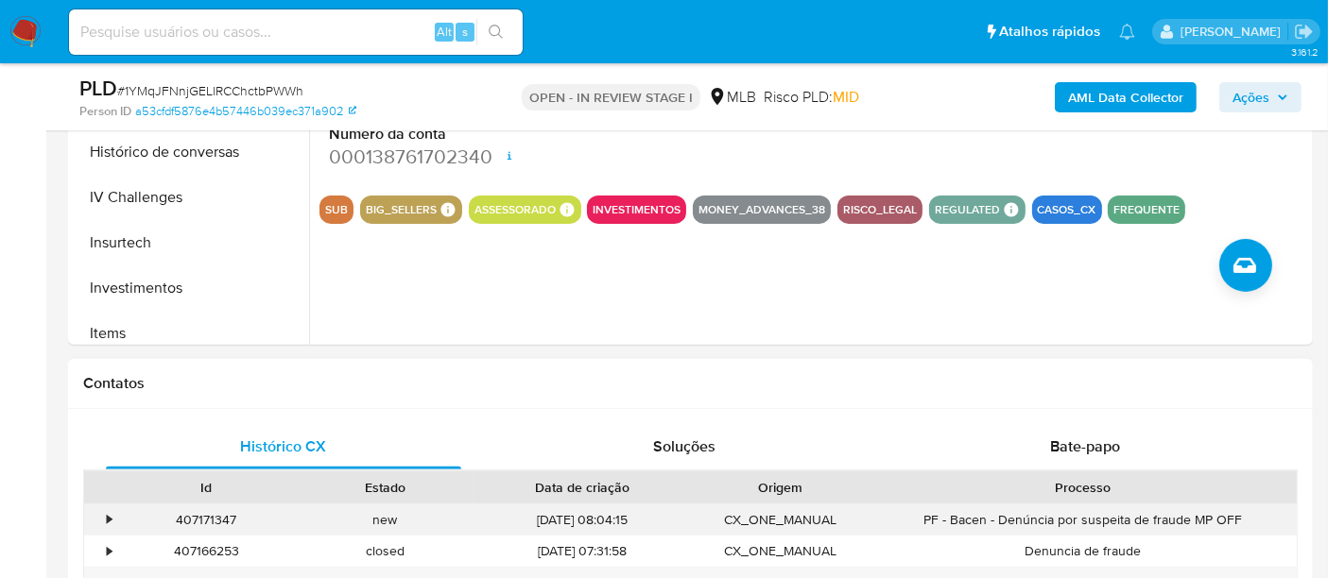
click at [102, 516] on div "•" at bounding box center [100, 520] width 33 height 31
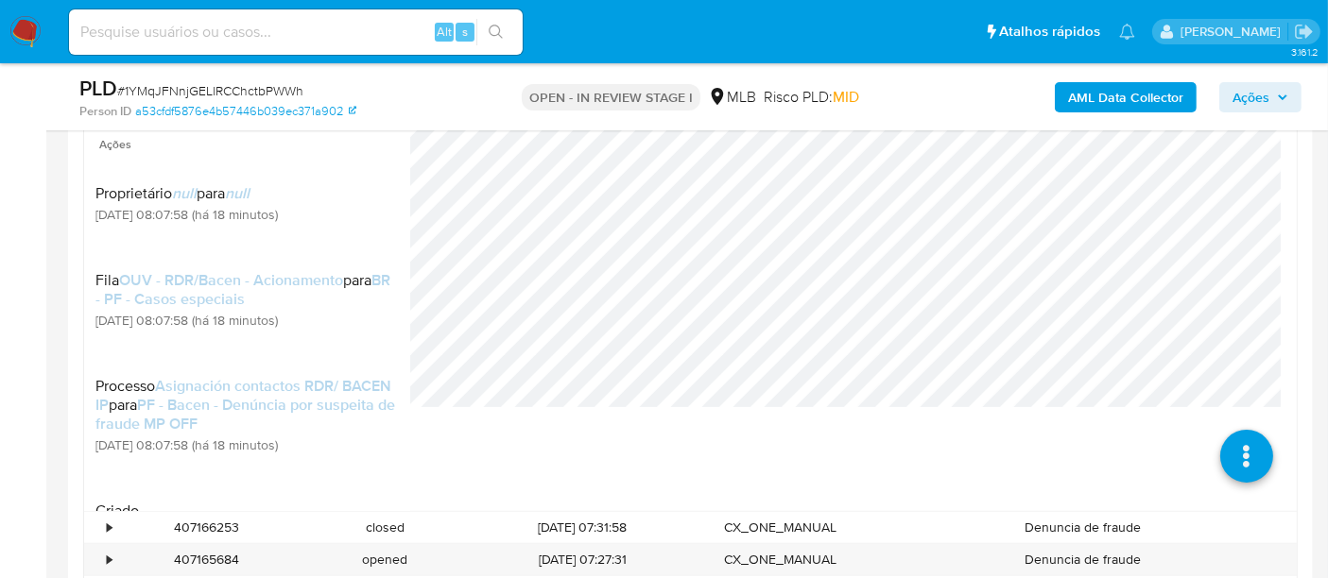
scroll to position [1155, 0]
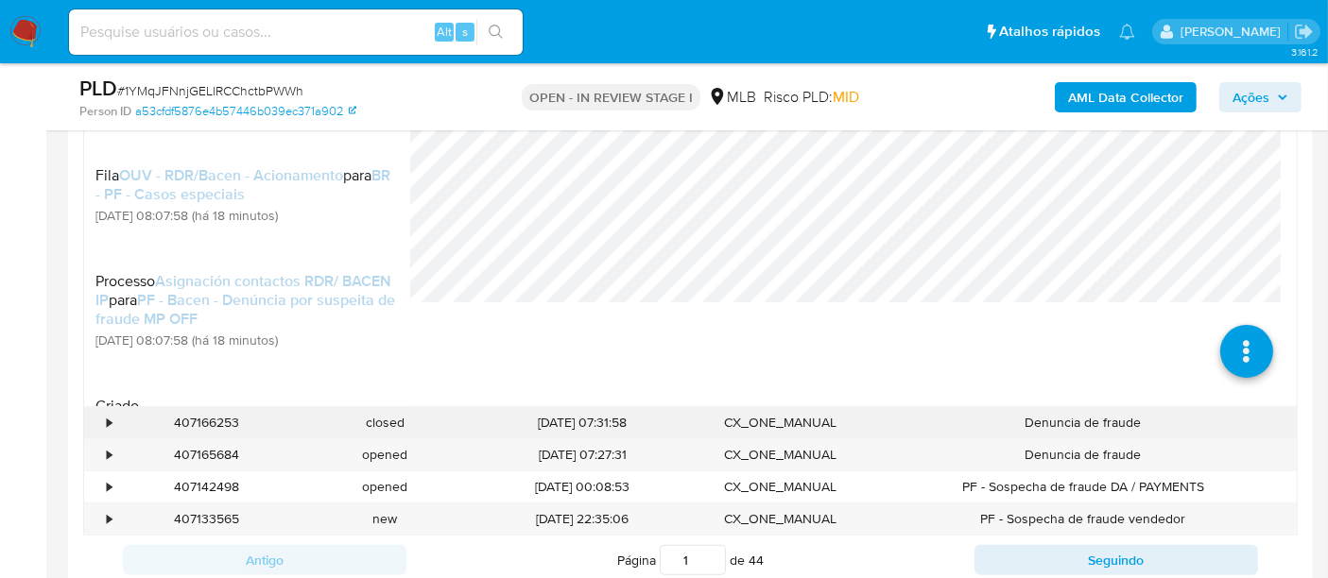
click at [115, 424] on div "•" at bounding box center [100, 422] width 33 height 31
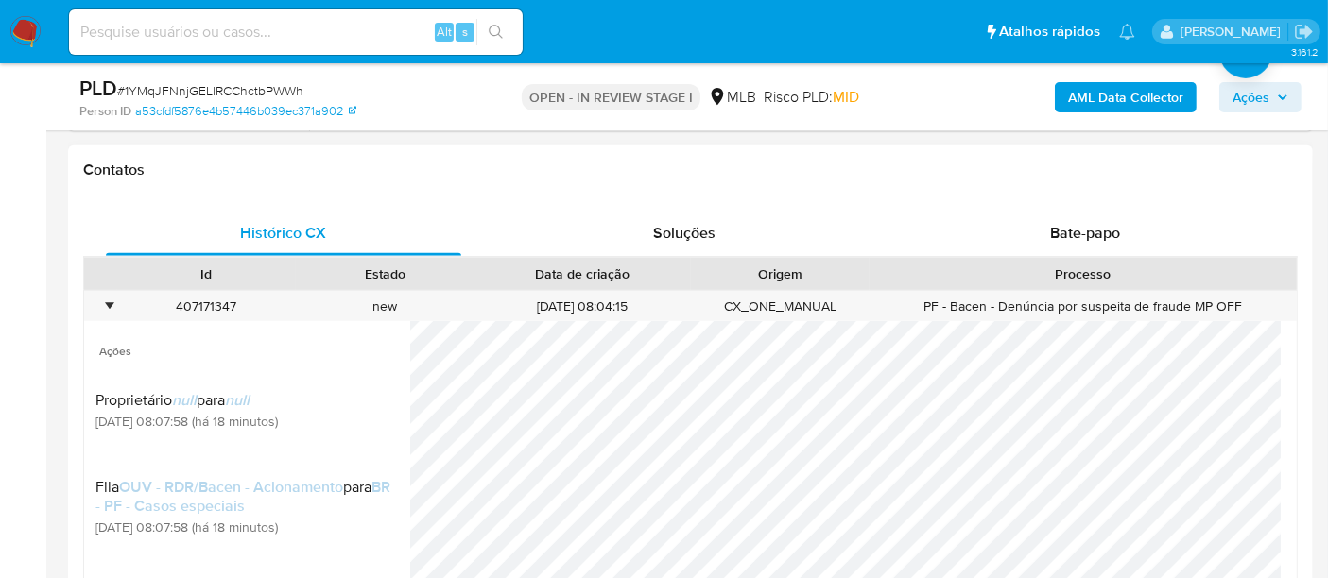
scroll to position [734, 0]
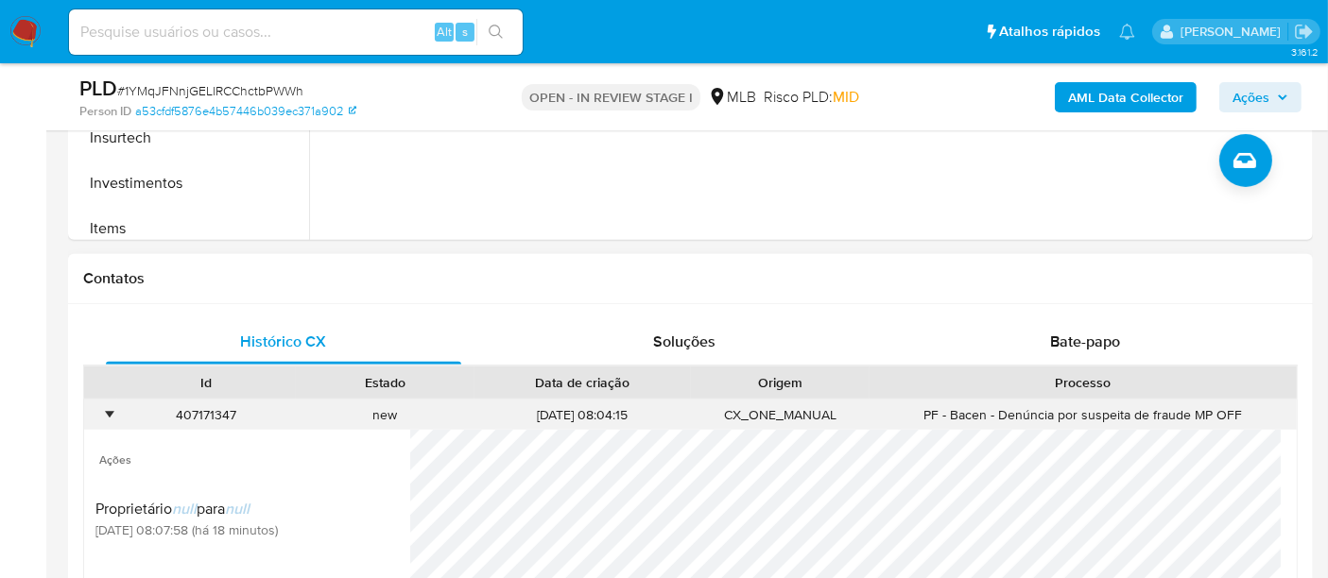
click at [112, 405] on div "•" at bounding box center [100, 415] width 33 height 31
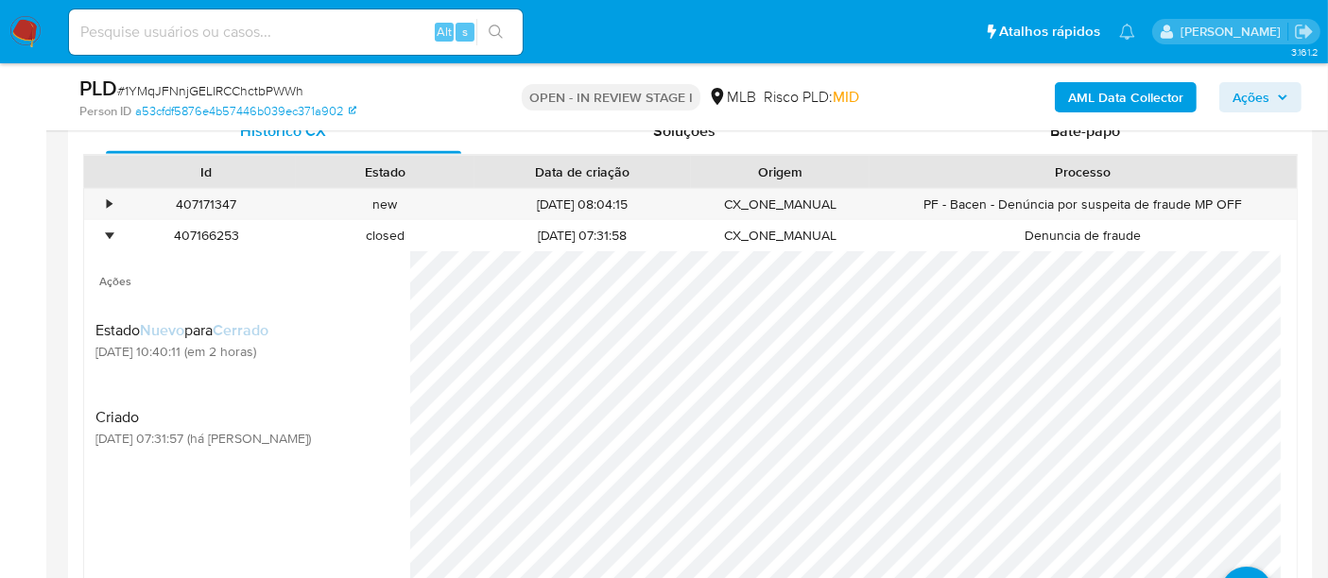
scroll to position [839, 0]
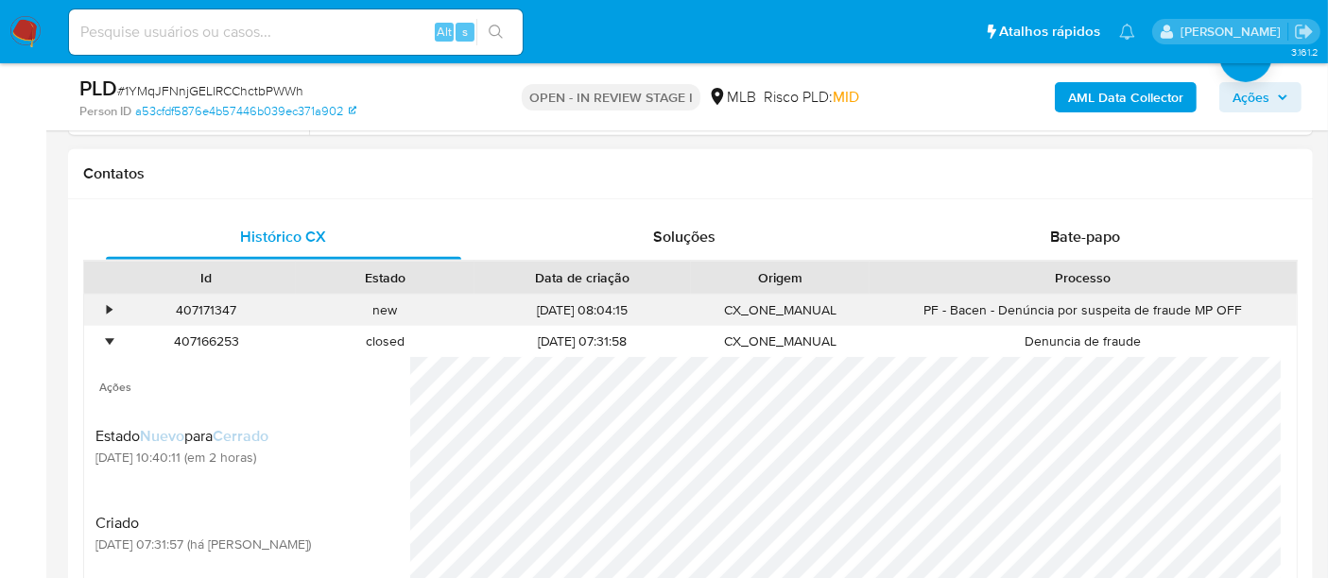
click at [96, 304] on div "•" at bounding box center [100, 310] width 33 height 31
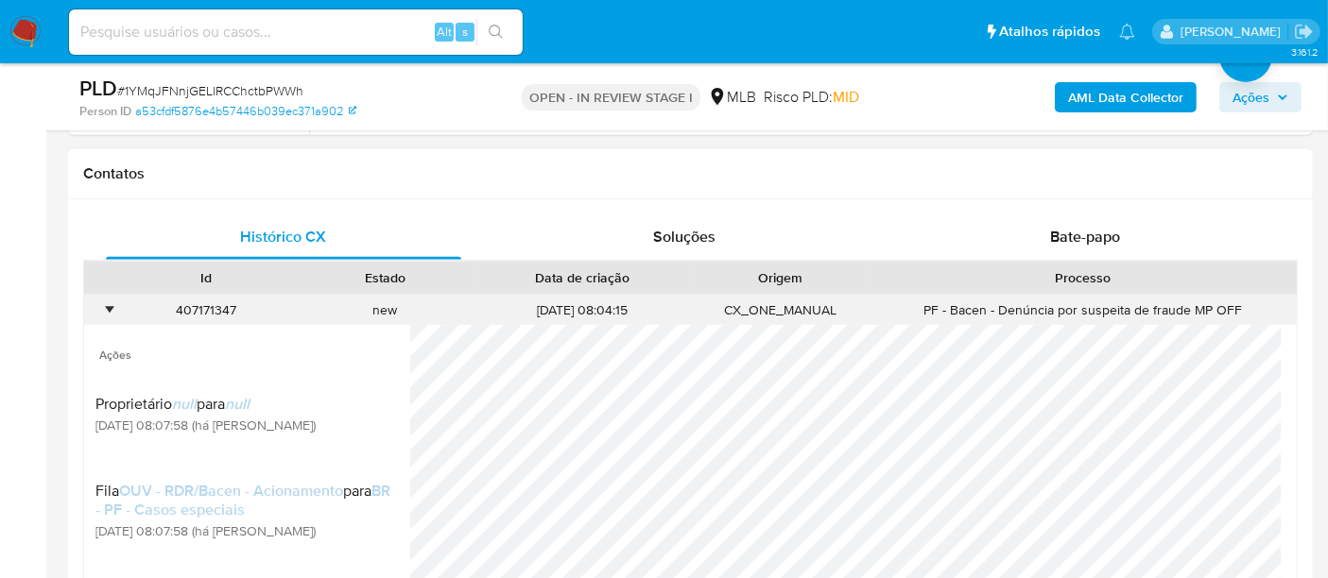
click at [112, 306] on div "•" at bounding box center [109, 310] width 5 height 18
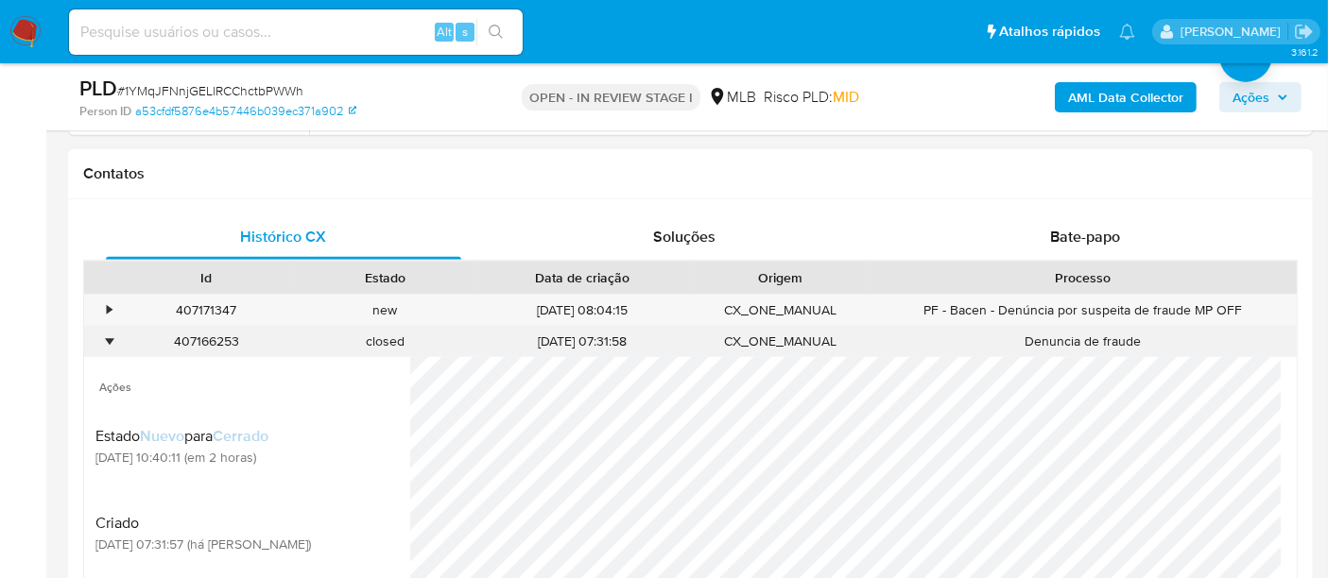
click at [107, 338] on div "•" at bounding box center [109, 342] width 5 height 18
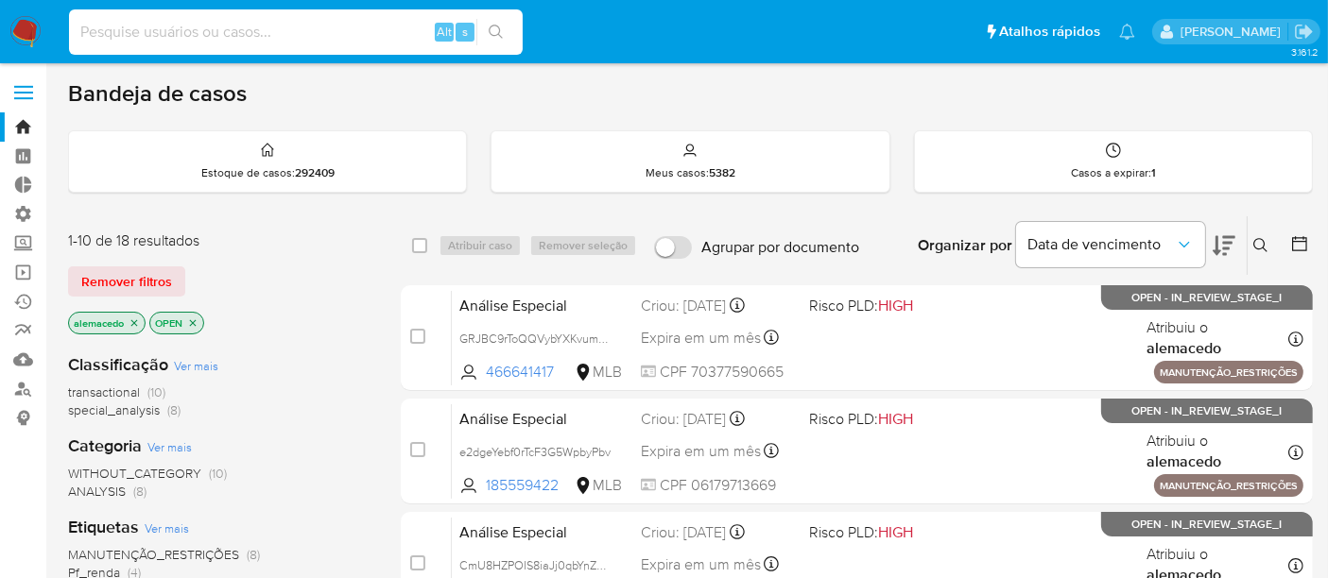
click at [108, 33] on input at bounding box center [296, 32] width 454 height 25
drag, startPoint x: 26, startPoint y: 116, endPoint x: 58, endPoint y: 126, distance: 32.6
click at [26, 118] on link "Bandeja" at bounding box center [112, 126] width 225 height 29
click at [1261, 238] on icon at bounding box center [1260, 245] width 15 height 15
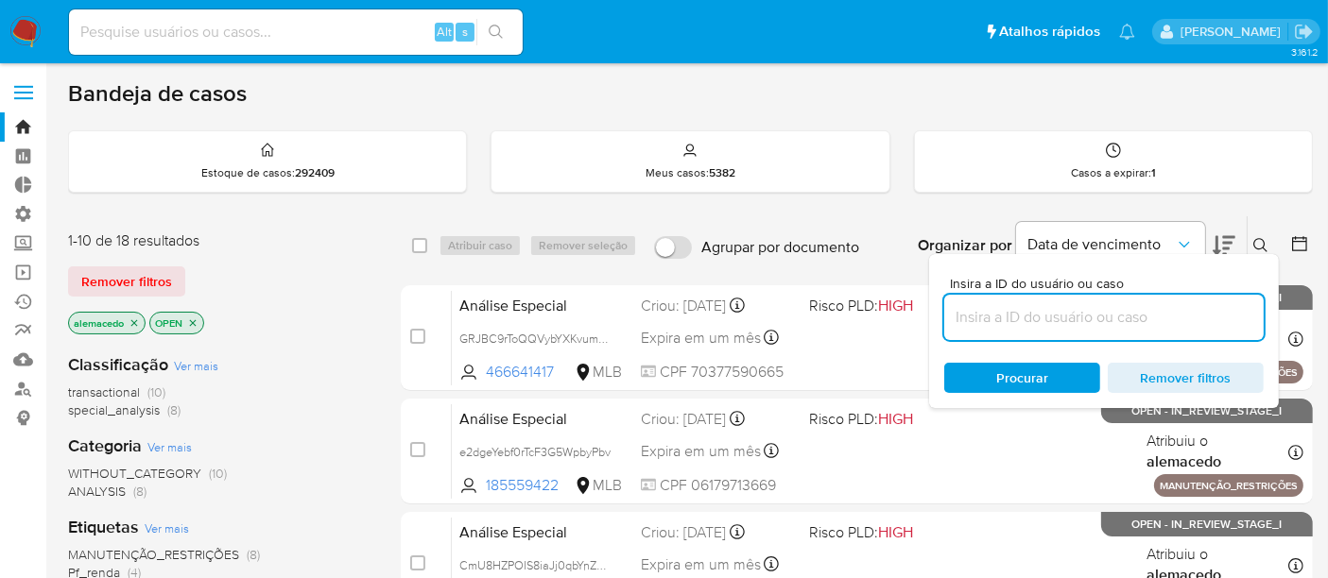
click at [1026, 312] on input at bounding box center [1103, 317] width 319 height 25
type input "1845489994"
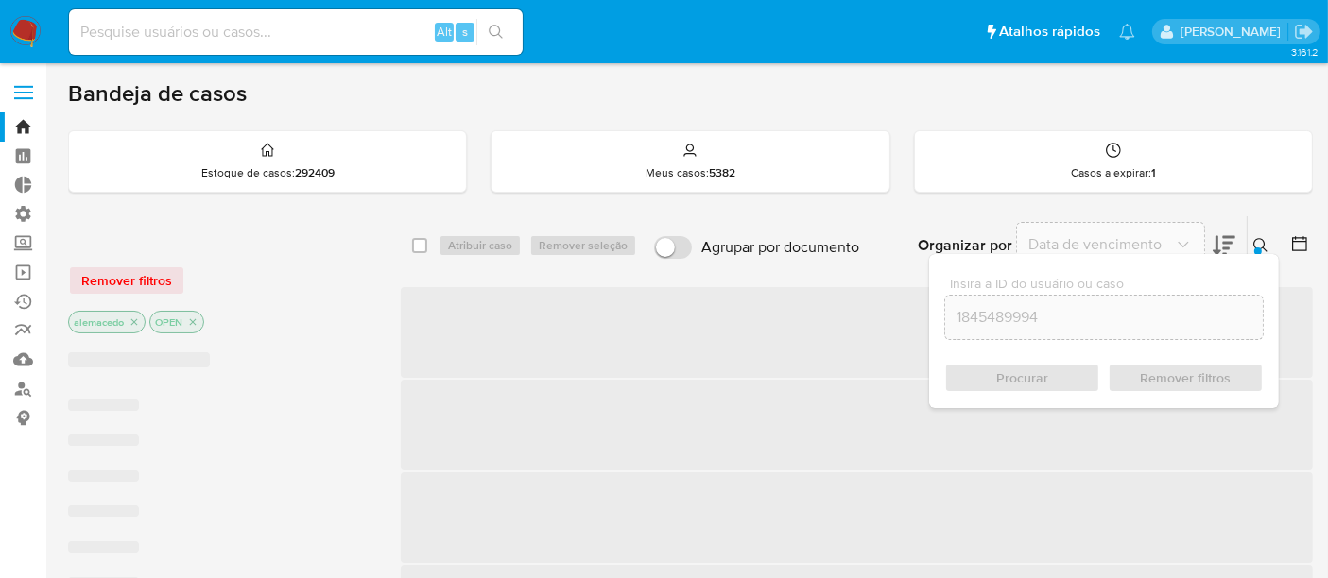
click at [1015, 371] on span "Procurar" at bounding box center [1022, 378] width 52 height 30
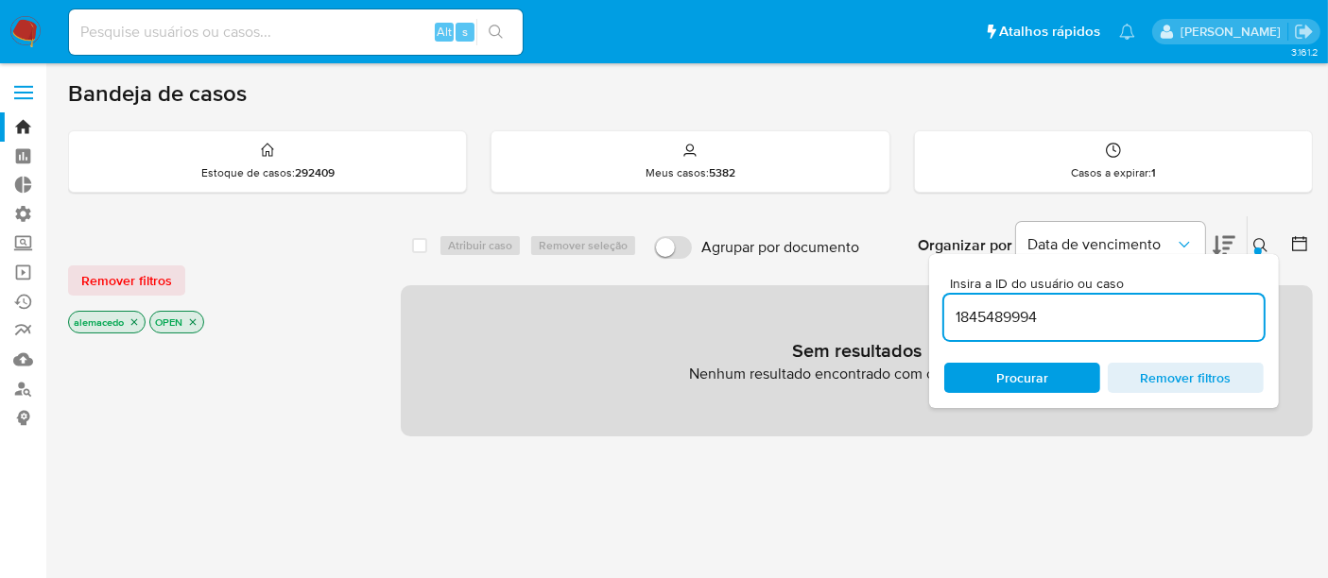
click at [958, 312] on input "1845489994" at bounding box center [1103, 317] width 319 height 25
click at [957, 313] on input "1845489994" at bounding box center [1103, 317] width 319 height 25
click at [1024, 365] on span "Procurar" at bounding box center [1022, 378] width 52 height 30
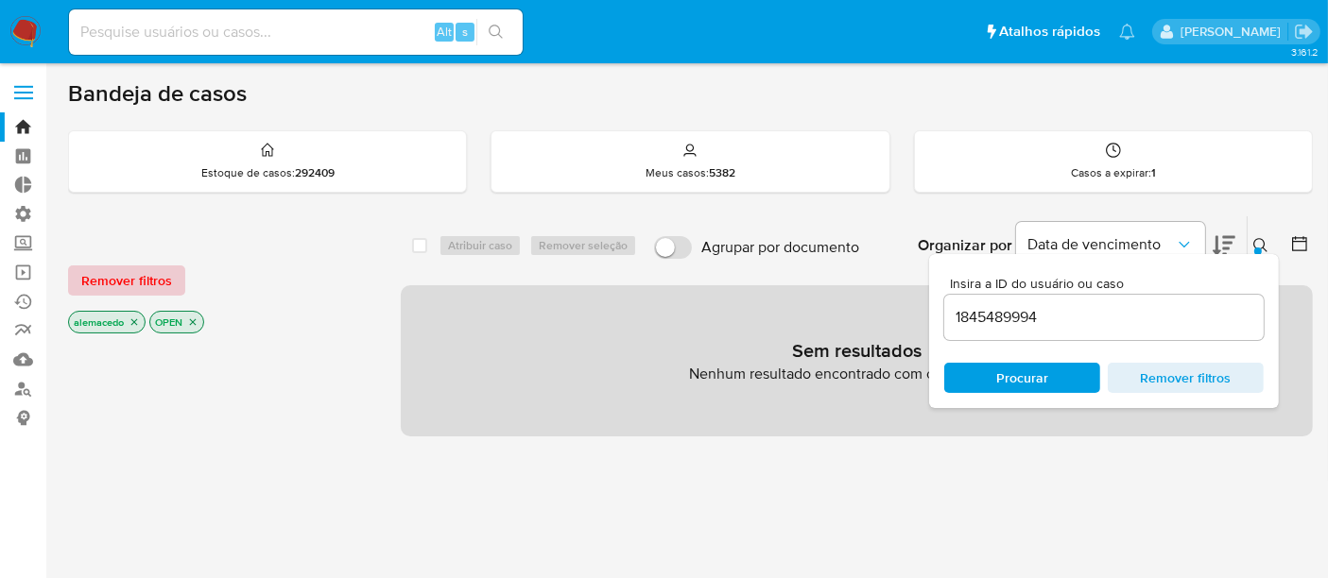
click at [126, 284] on span "Remover filtros" at bounding box center [126, 280] width 91 height 26
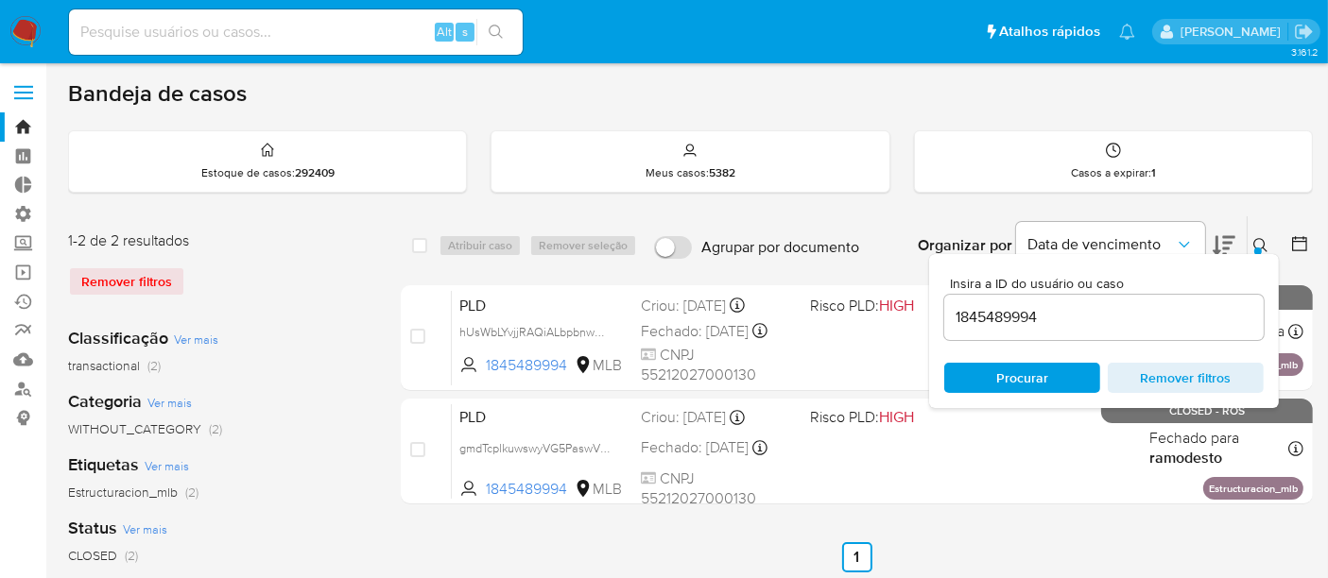
click at [1253, 245] on icon at bounding box center [1260, 245] width 15 height 15
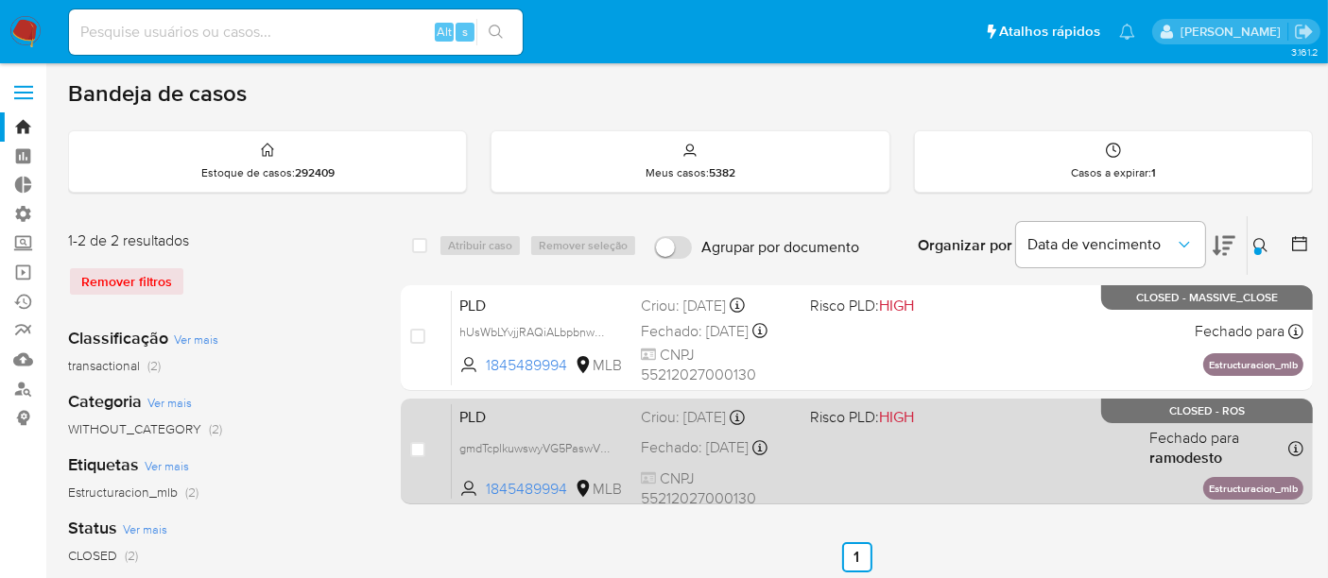
click at [804, 471] on div "PLD gmdTcplkuwswyVG5PaswVvcU 1845489994 MLB Risco PLD: HIGH Criou: 12/12/2024 C…" at bounding box center [878, 451] width 852 height 95
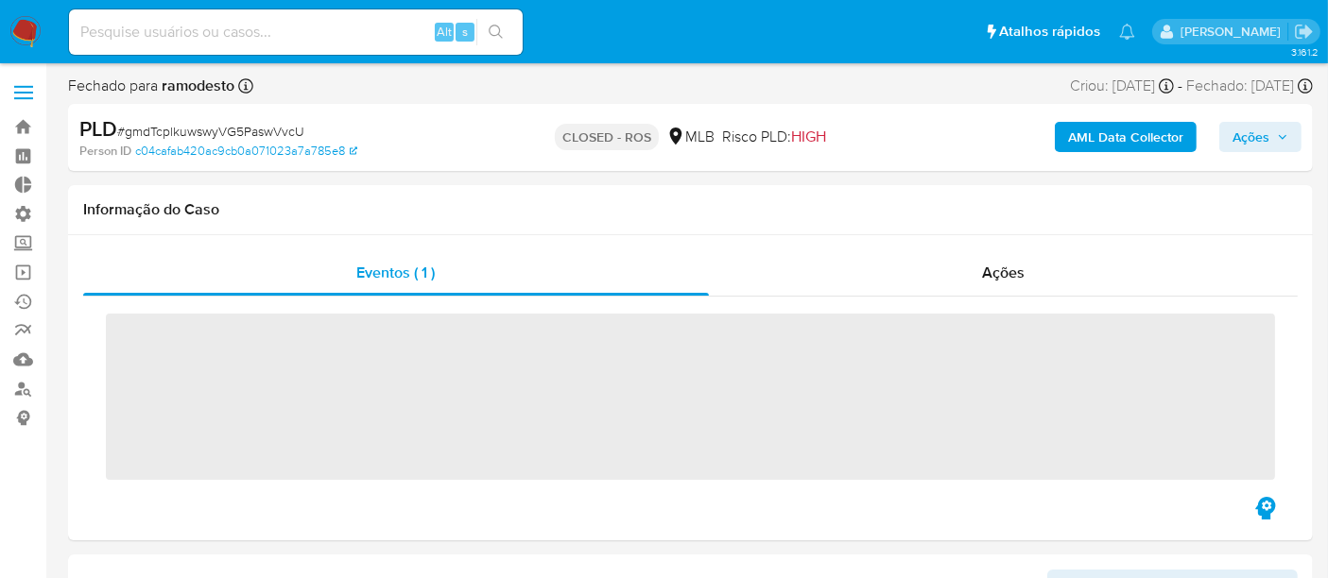
scroll to position [979, 0]
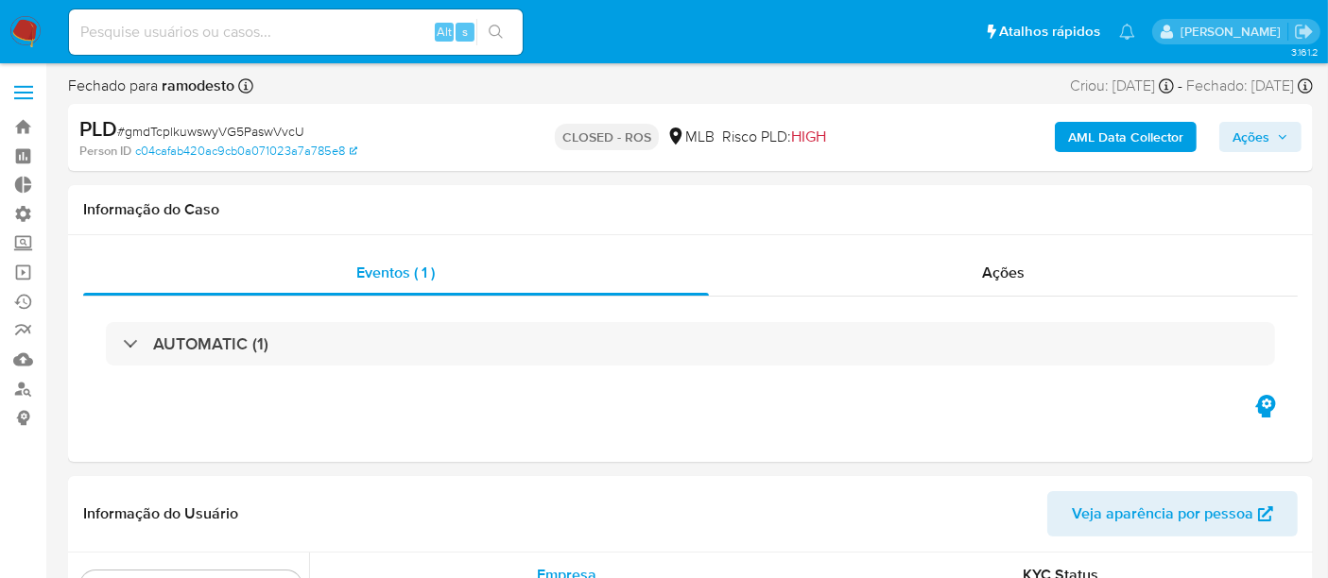
select select "10"
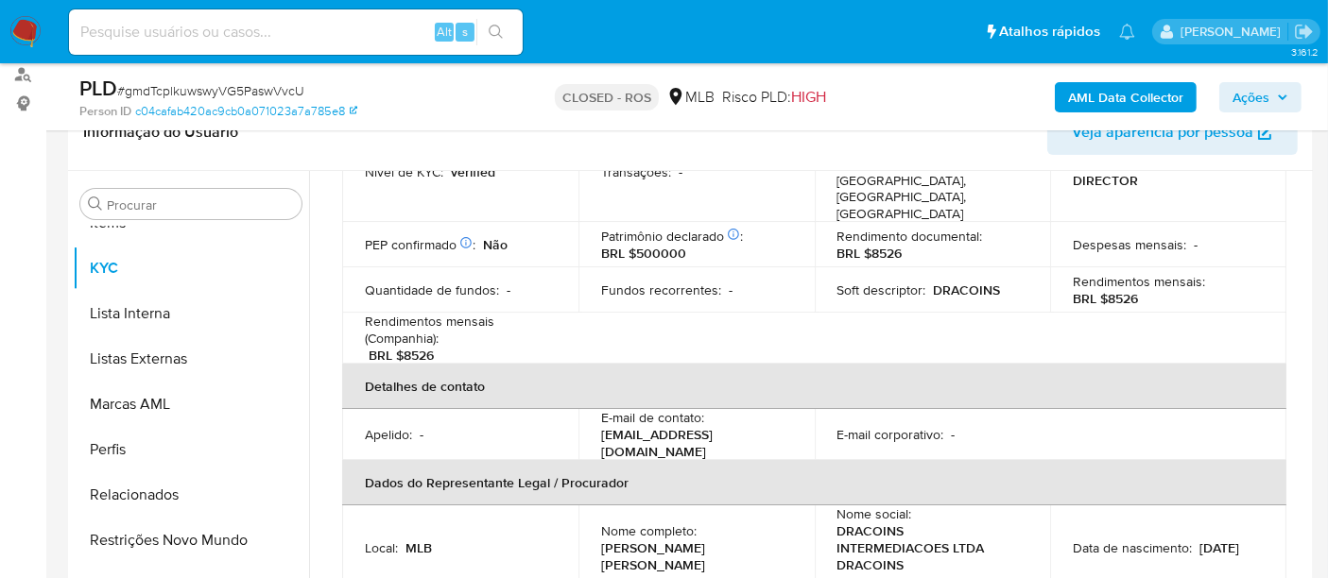
scroll to position [315, 0]
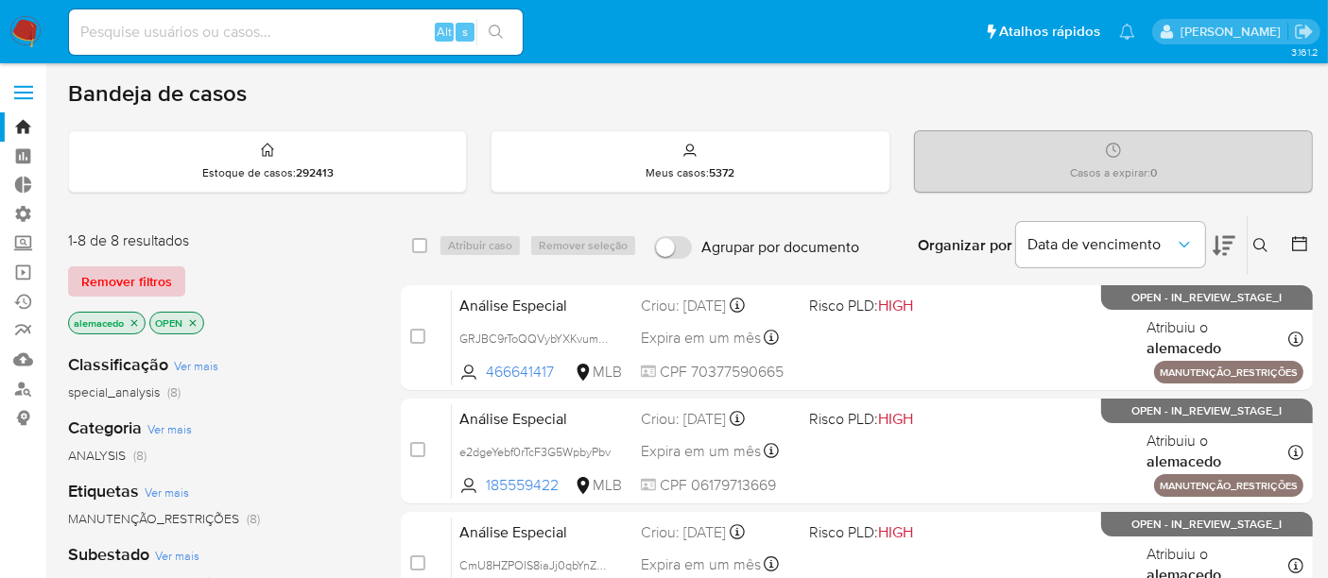
click at [101, 284] on span "Remover filtros" at bounding box center [126, 281] width 91 height 26
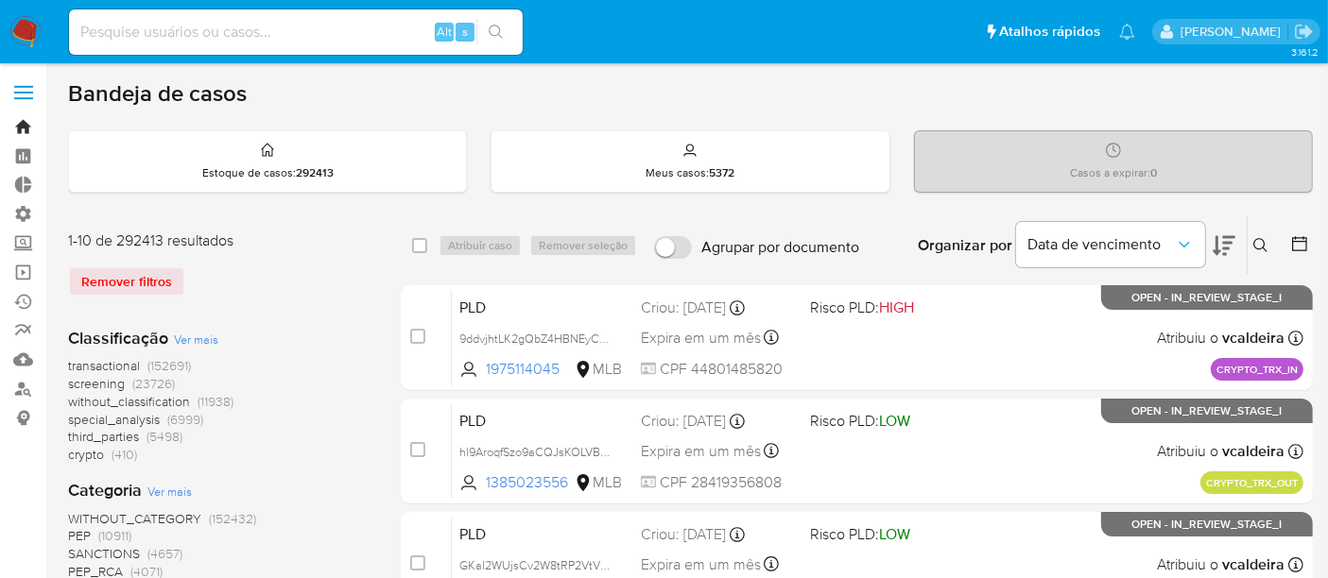
click at [28, 128] on link "Bandeja" at bounding box center [112, 126] width 225 height 29
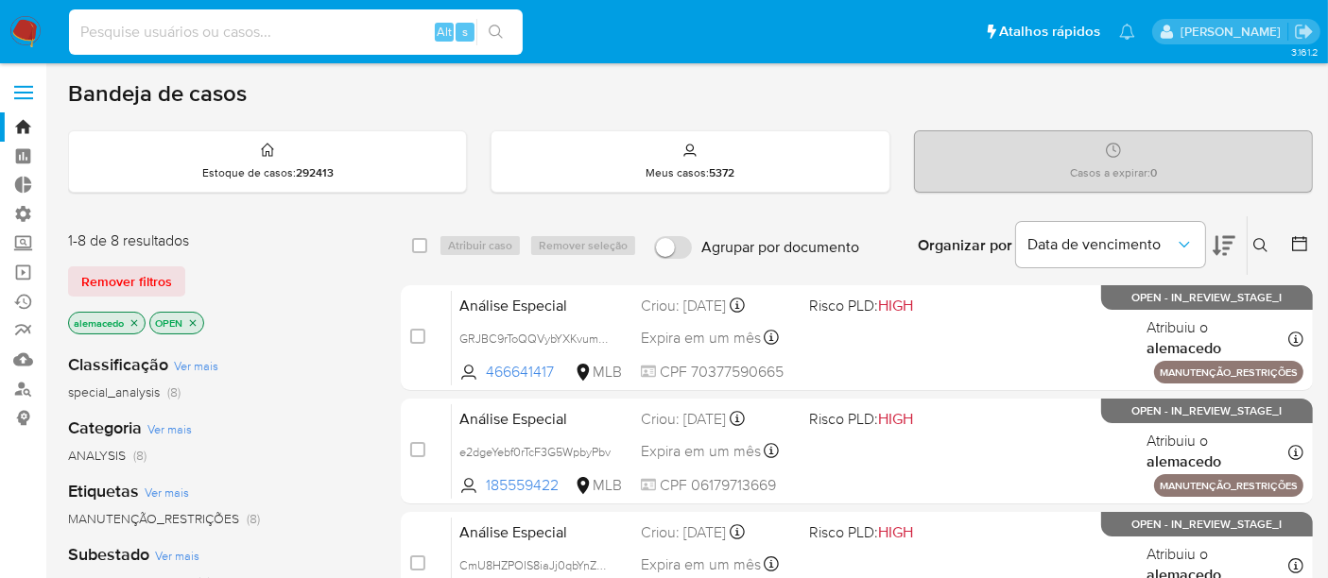
click at [117, 32] on input at bounding box center [296, 32] width 454 height 25
click at [129, 278] on span "Remover filtros" at bounding box center [126, 281] width 91 height 26
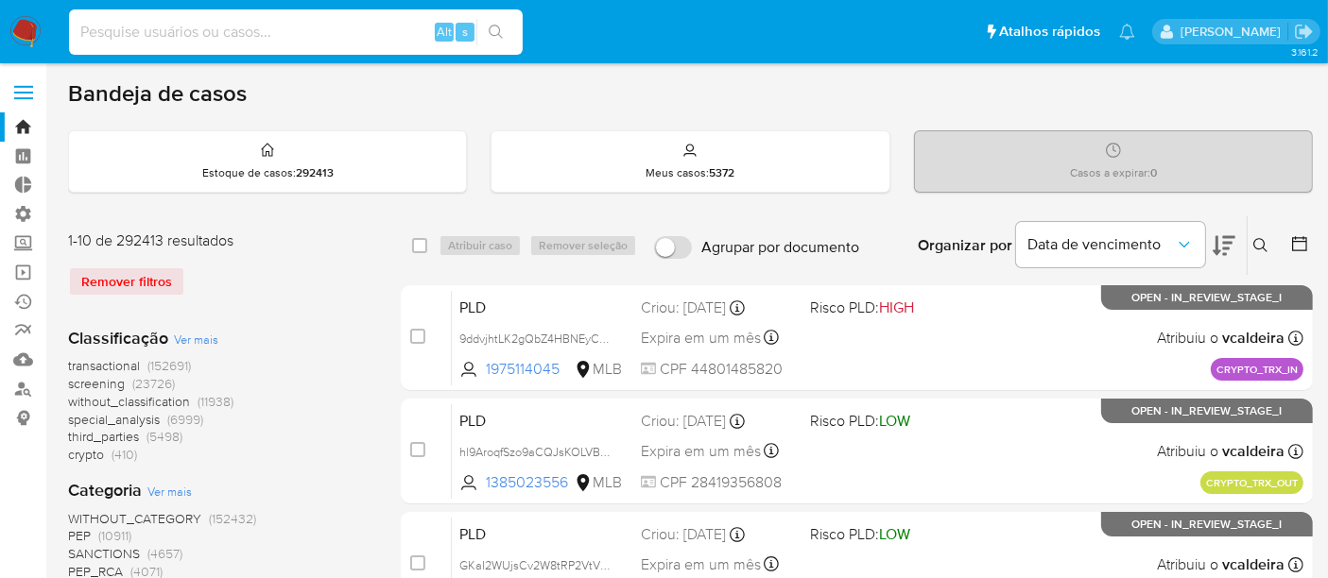
click at [112, 31] on input at bounding box center [296, 32] width 454 height 25
paste input "2497761313,"
type input "2497761313,"
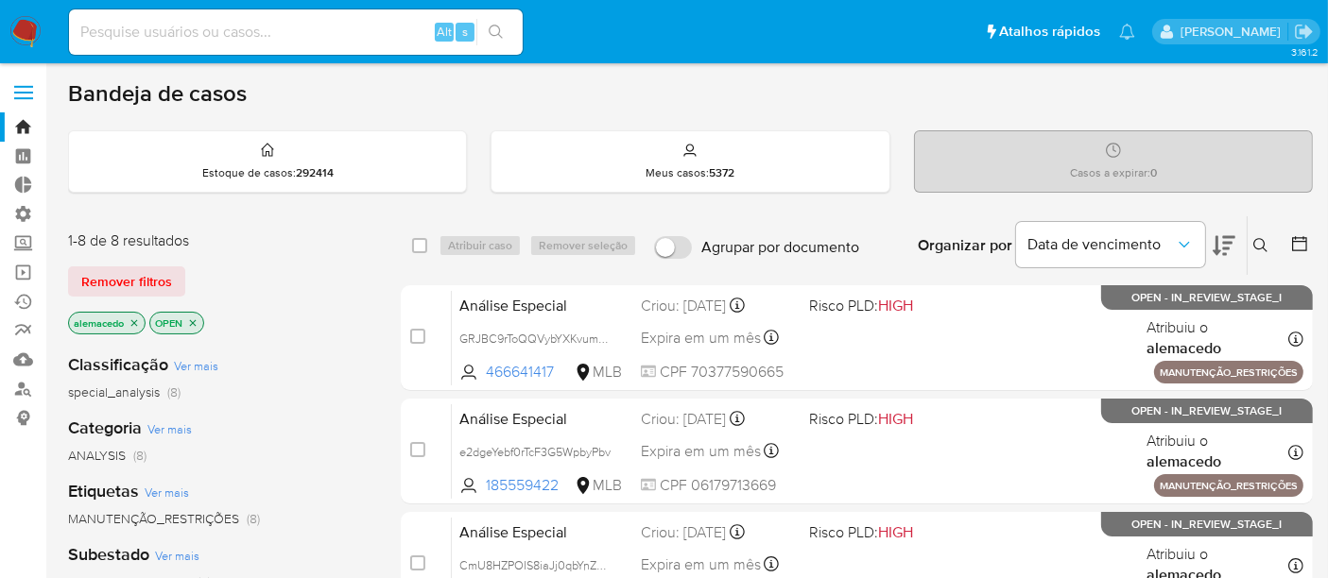
click at [1296, 164] on div "Casos a expirar : 0" at bounding box center [1113, 161] width 397 height 60
click at [1283, 146] on div "Casos a expirar : 0" at bounding box center [1113, 161] width 397 height 60
click at [124, 277] on span "Remover filtros" at bounding box center [126, 281] width 91 height 26
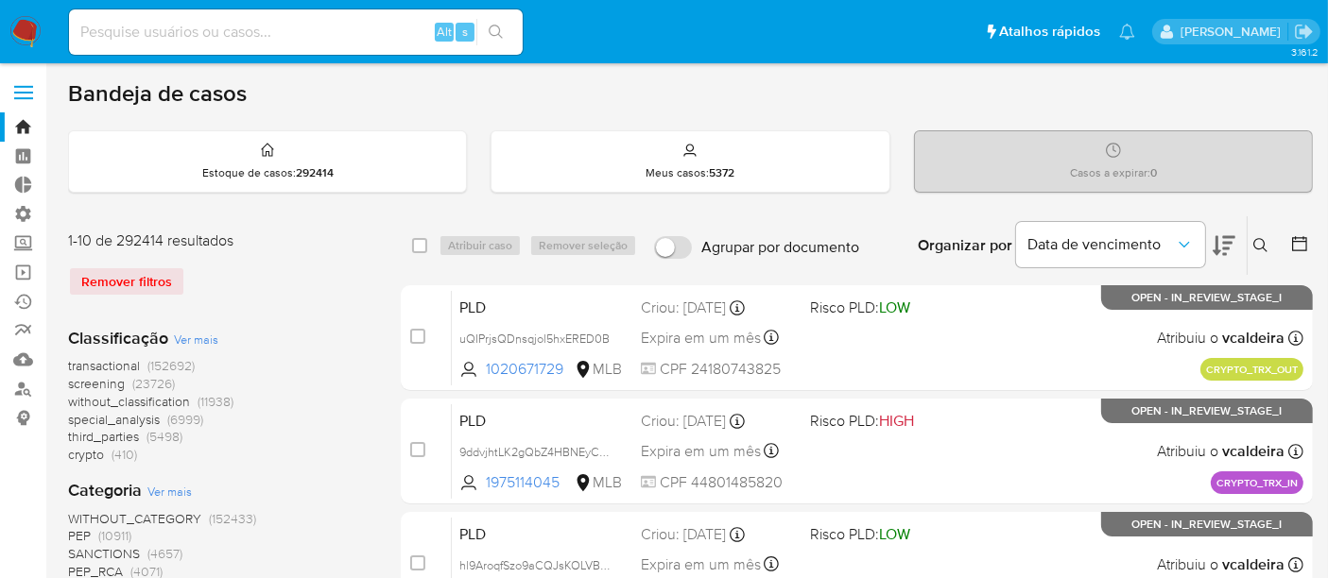
click at [207, 23] on input at bounding box center [296, 32] width 454 height 25
paste input "1496338499"
type input "1496338499"
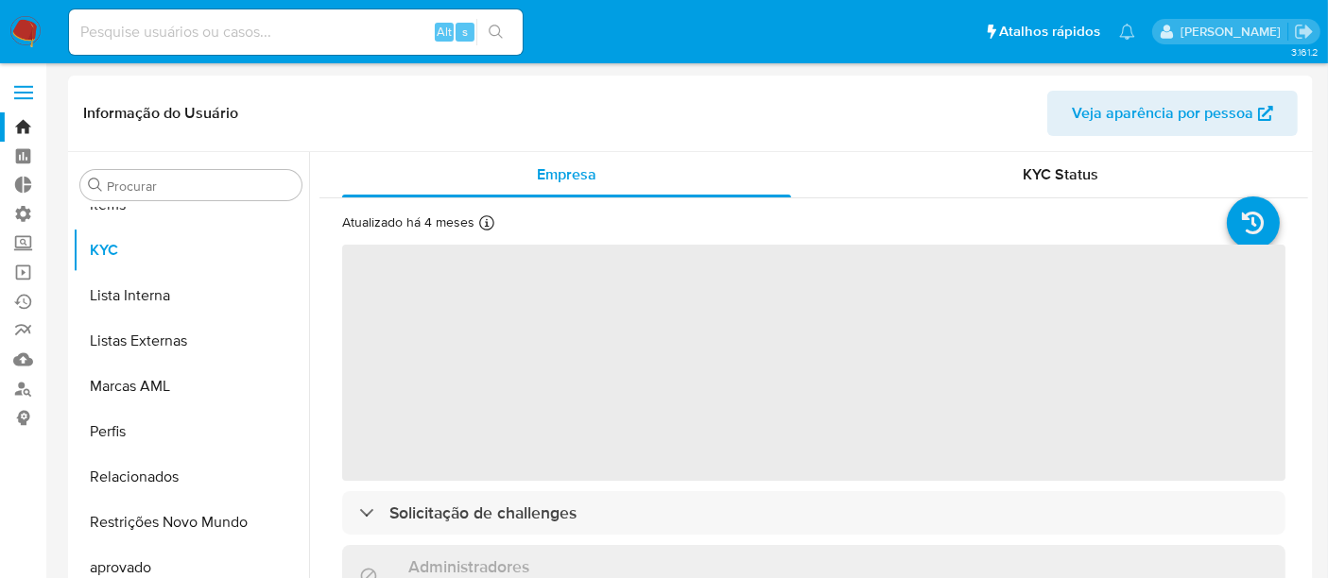
scroll to position [979, 0]
select select "10"
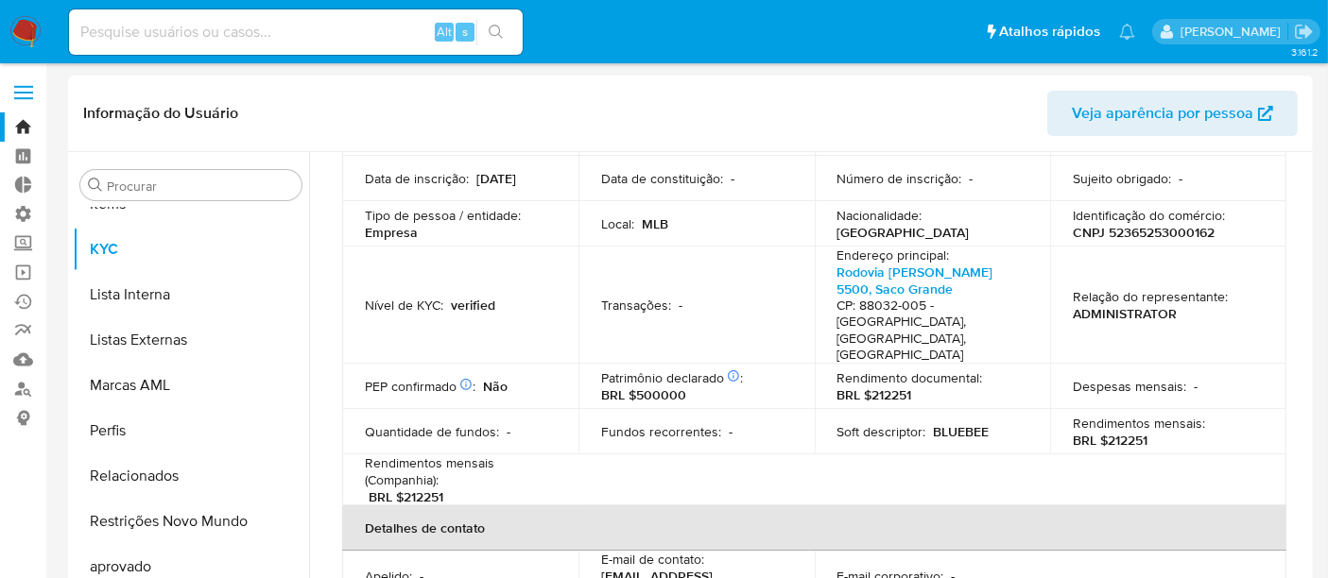
scroll to position [210, 0]
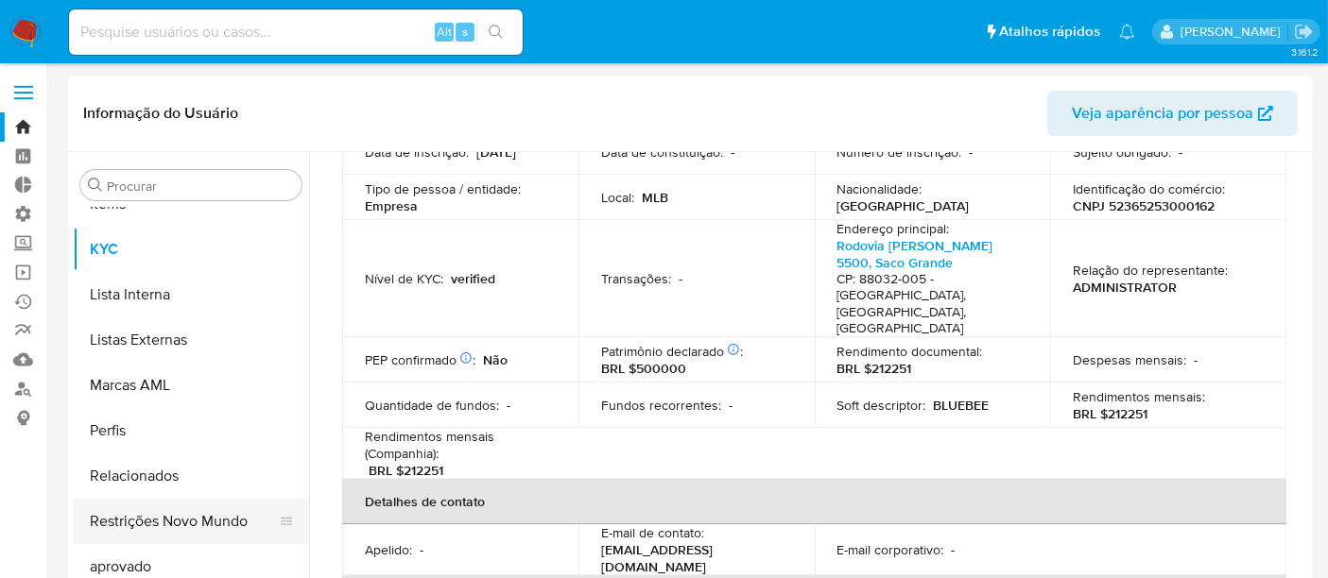
click at [223, 508] on button "Restrições Novo Mundo" at bounding box center [183, 521] width 221 height 45
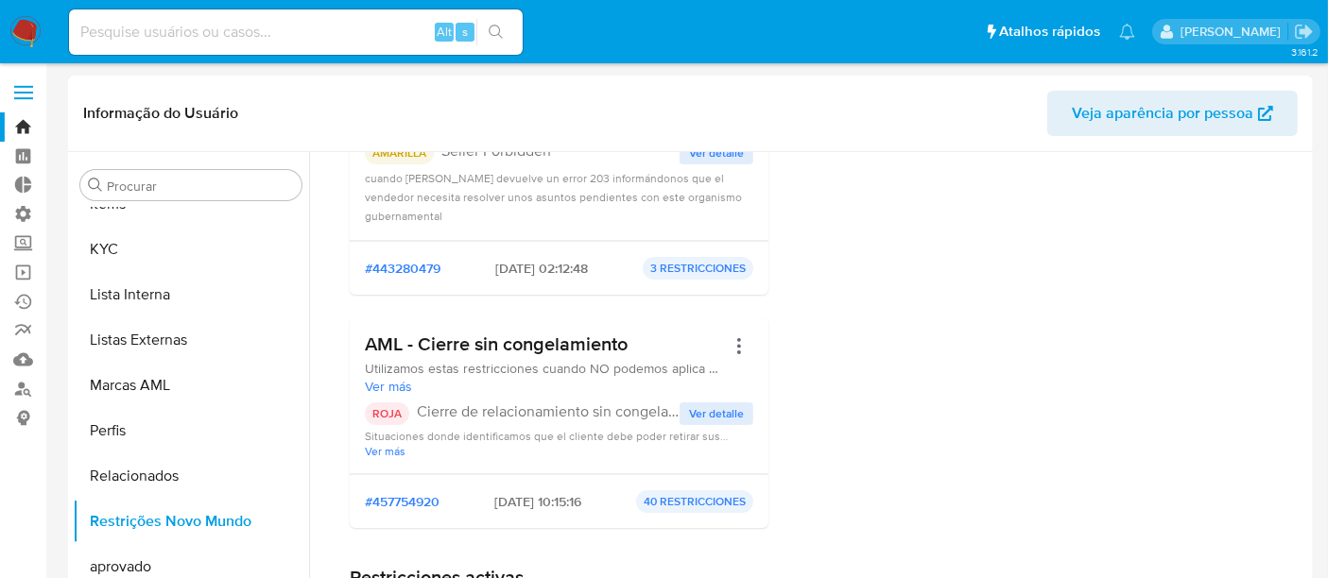
scroll to position [315, 0]
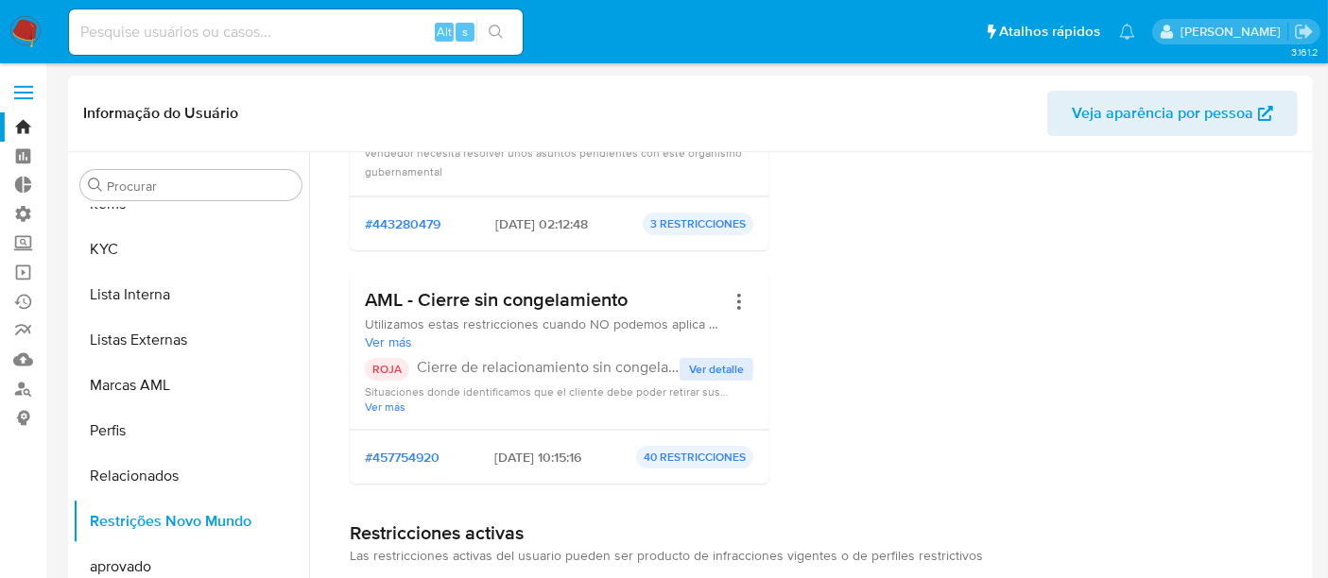
click at [695, 369] on span "Ver detalle" at bounding box center [716, 369] width 55 height 19
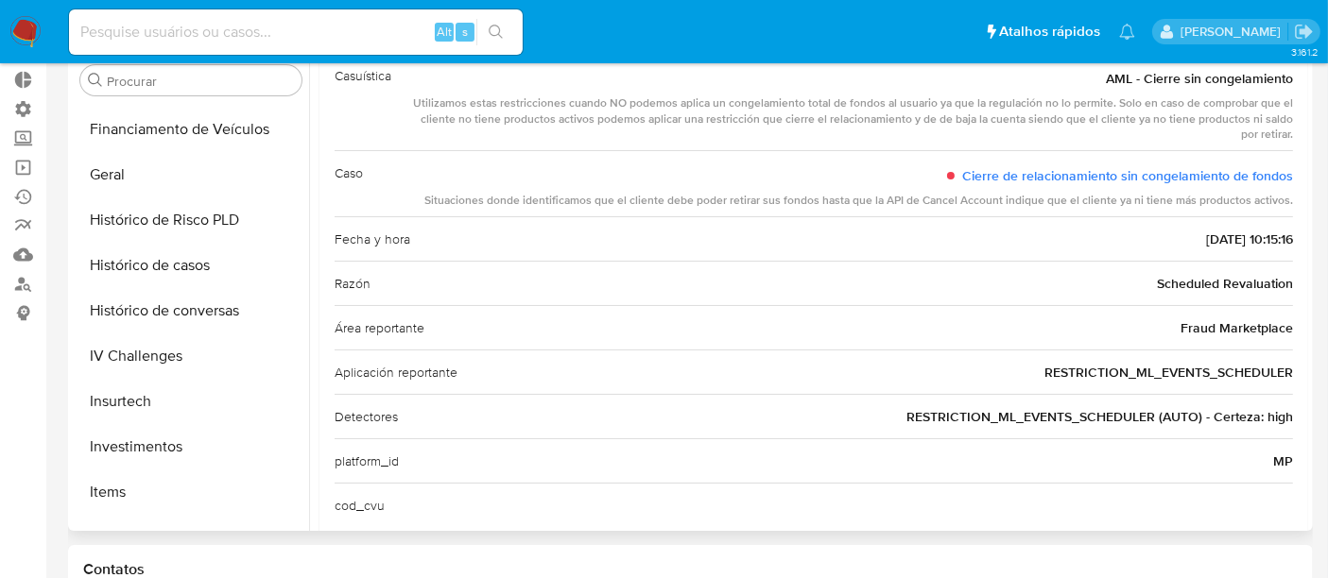
scroll to position [454, 0]
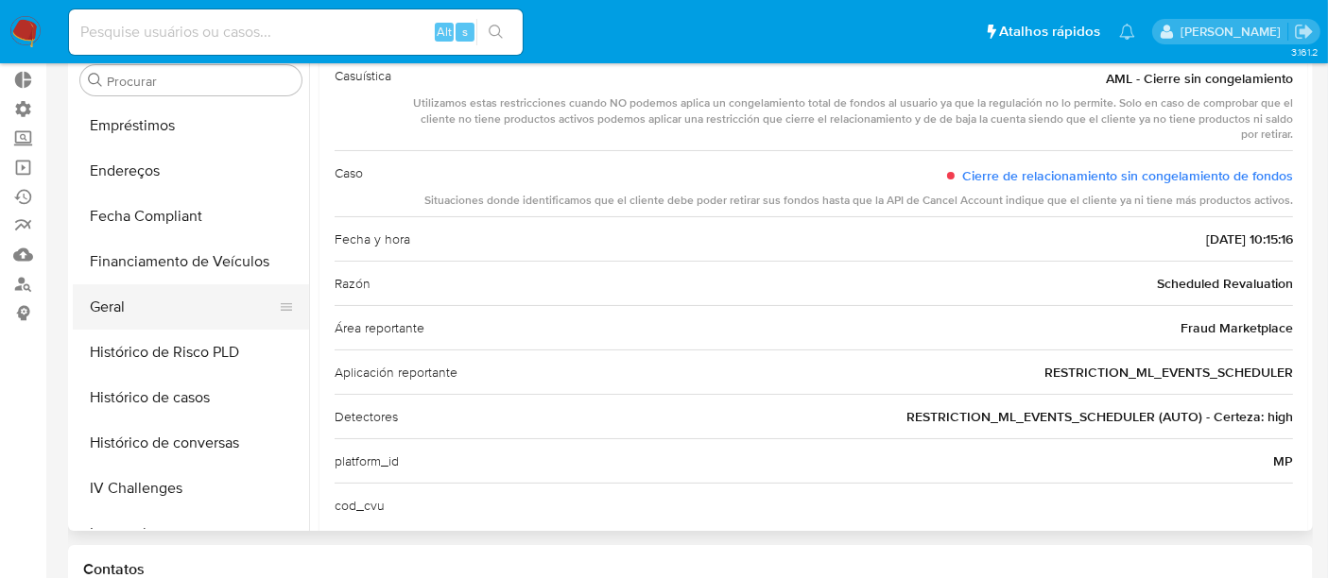
click at [121, 298] on button "Geral" at bounding box center [183, 306] width 221 height 45
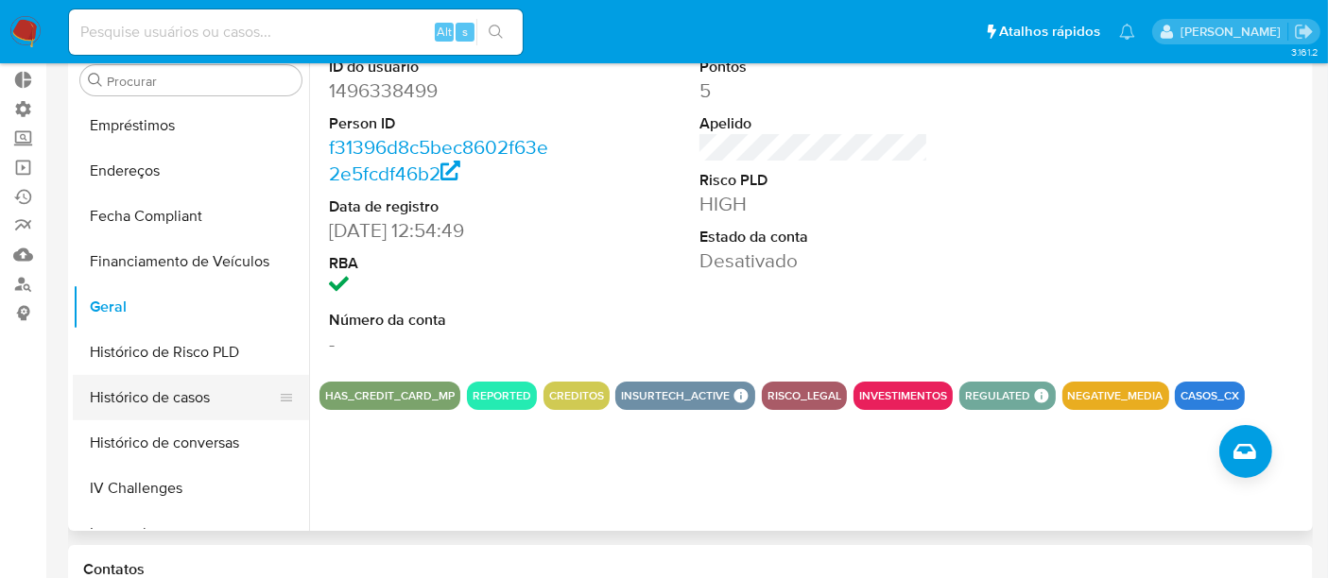
click at [167, 398] on button "Histórico de casos" at bounding box center [183, 397] width 221 height 45
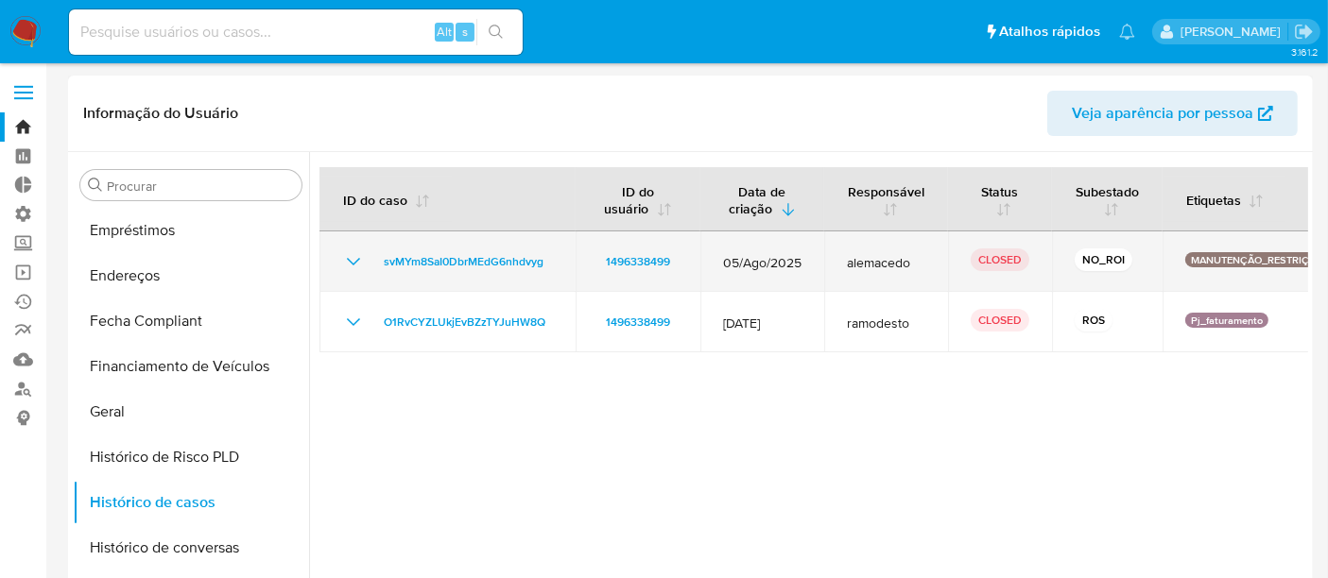
click at [353, 266] on icon "Mostrar/Ocultar" at bounding box center [353, 261] width 23 height 23
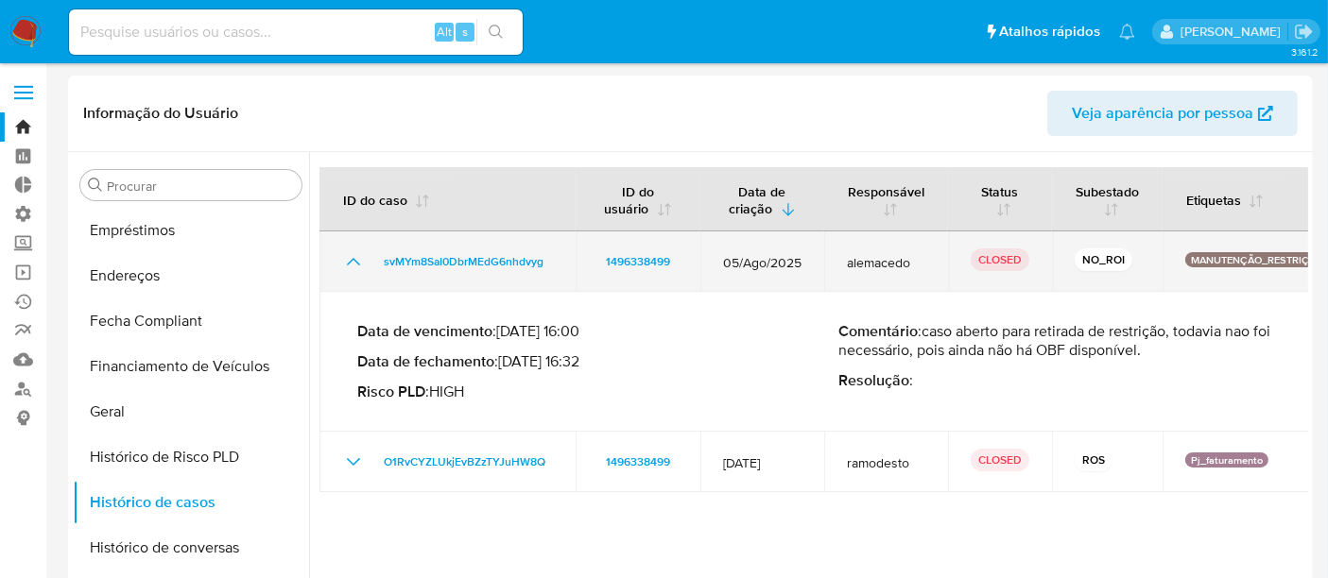
click at [353, 266] on icon "Mostrar/Ocultar" at bounding box center [353, 261] width 23 height 23
